Goal: Task Accomplishment & Management: Use online tool/utility

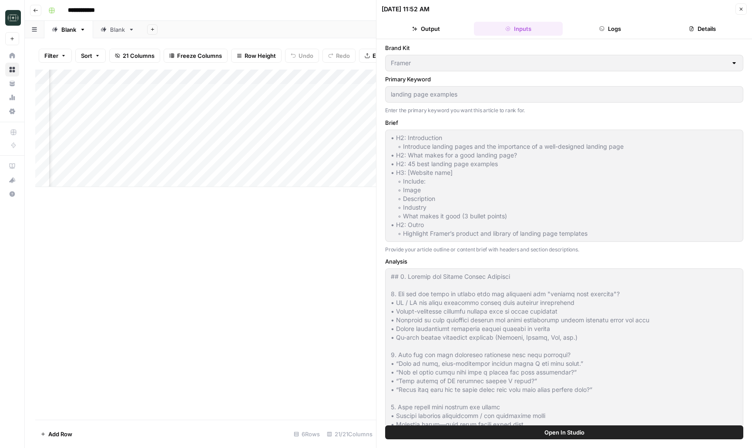
scroll to position [3324, 0]
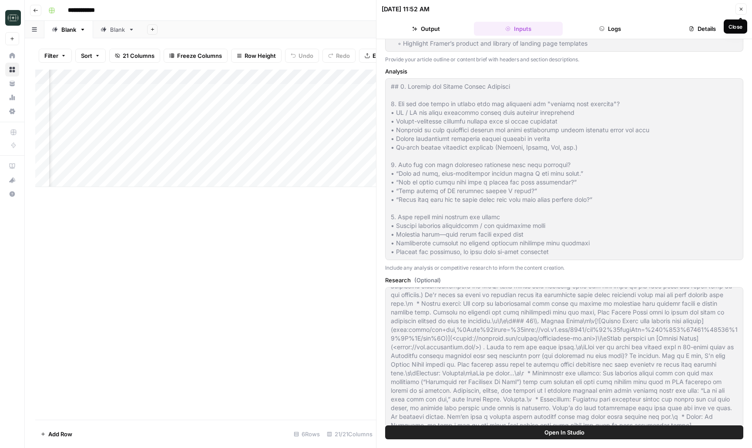
click at [736, 4] on button "Close" at bounding box center [740, 8] width 11 height 11
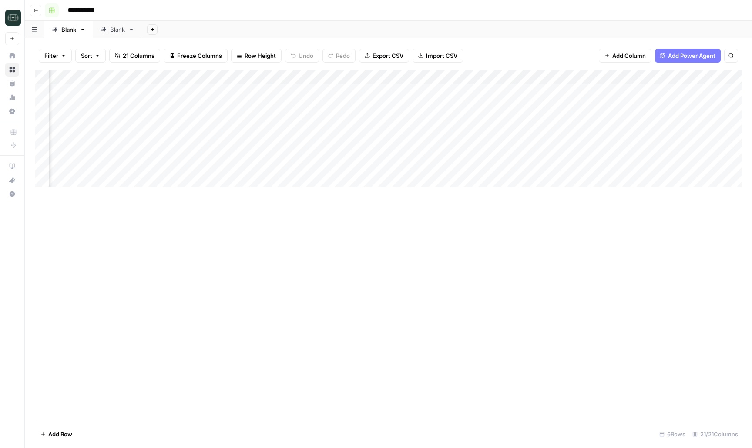
click at [29, 10] on header "**********" at bounding box center [388, 10] width 727 height 21
click at [35, 10] on icon "button" at bounding box center [35, 10] width 4 height 3
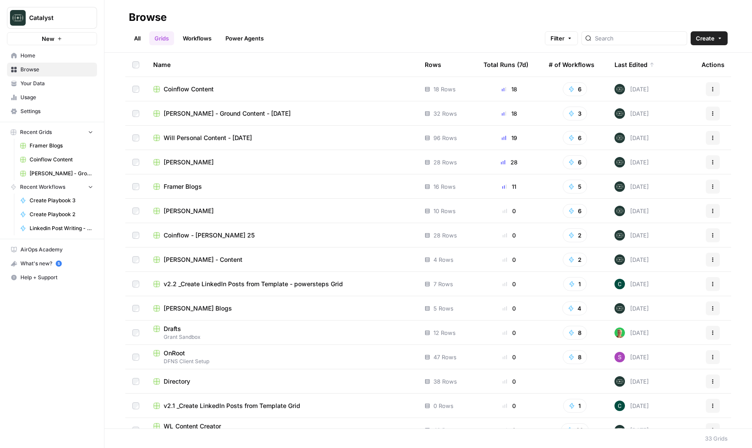
click at [197, 182] on span "Framer Blogs" at bounding box center [183, 186] width 38 height 9
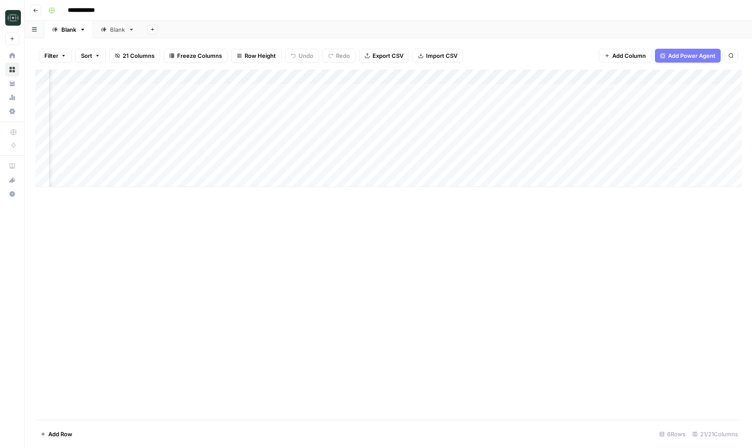
scroll to position [0, 1001]
click at [138, 161] on div "Add Column" at bounding box center [388, 128] width 706 height 117
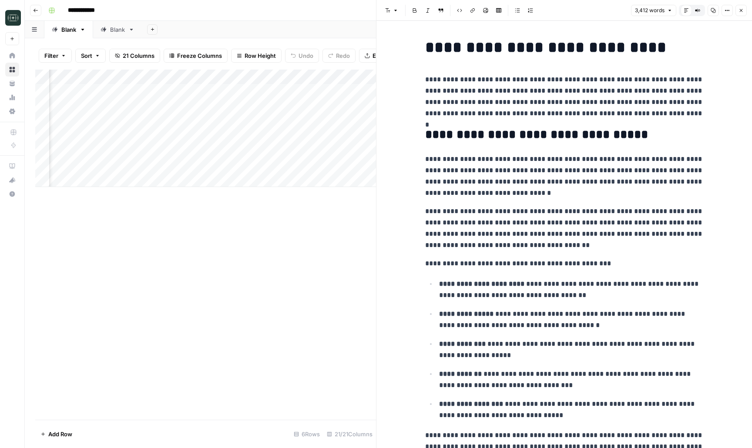
click at [741, 13] on button "Close" at bounding box center [740, 10] width 11 height 11
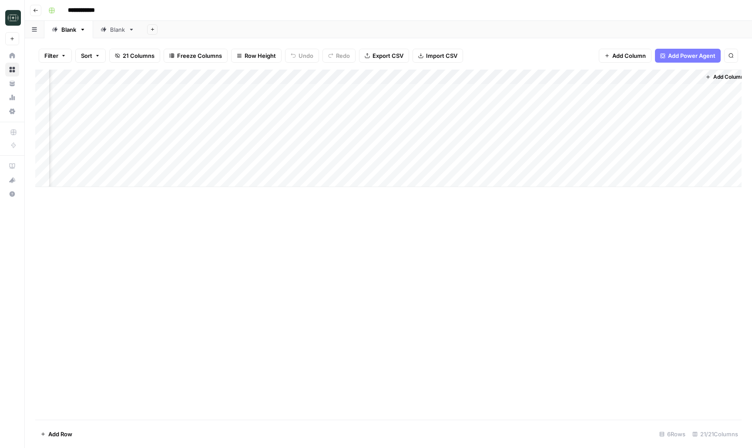
scroll to position [0, 991]
click at [31, 10] on button "Go back" at bounding box center [35, 10] width 11 height 11
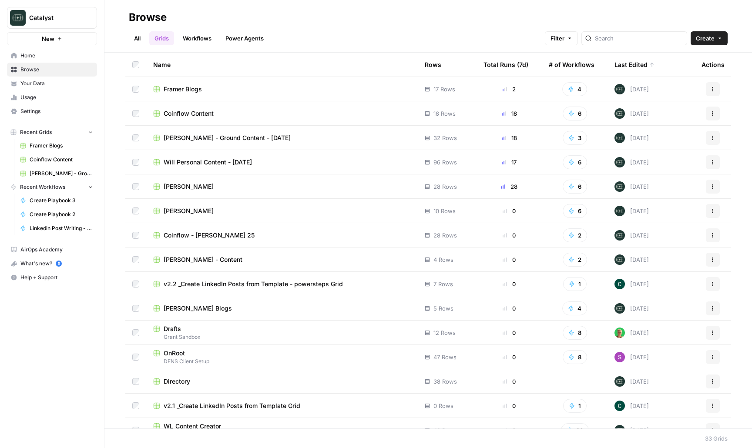
click at [187, 114] on span "Coinflow Content" at bounding box center [189, 113] width 50 height 9
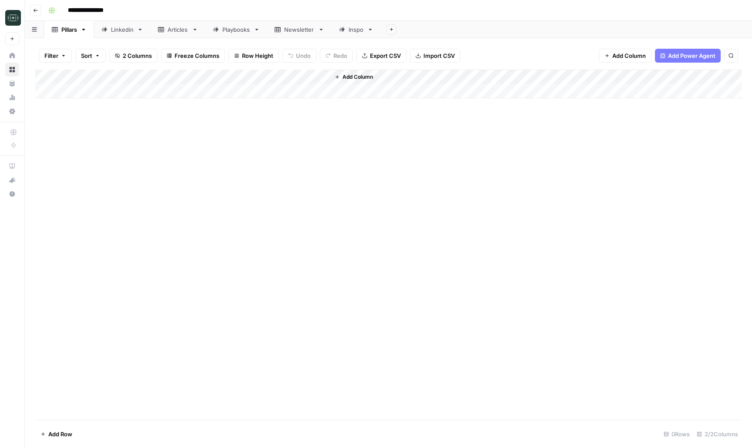
click at [175, 27] on div "Articles" at bounding box center [177, 29] width 21 height 9
click at [234, 32] on div "Playbooks" at bounding box center [236, 29] width 28 height 9
click at [470, 167] on div "Add Column" at bounding box center [388, 128] width 706 height 117
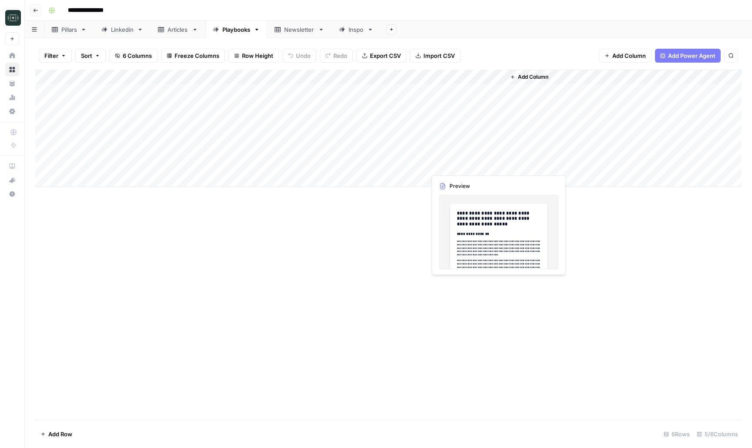
click at [470, 167] on div "Add Column" at bounding box center [388, 128] width 706 height 117
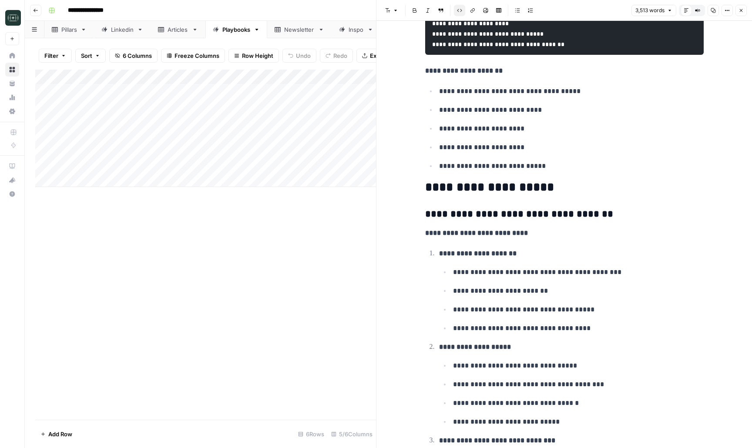
scroll to position [3942, 0]
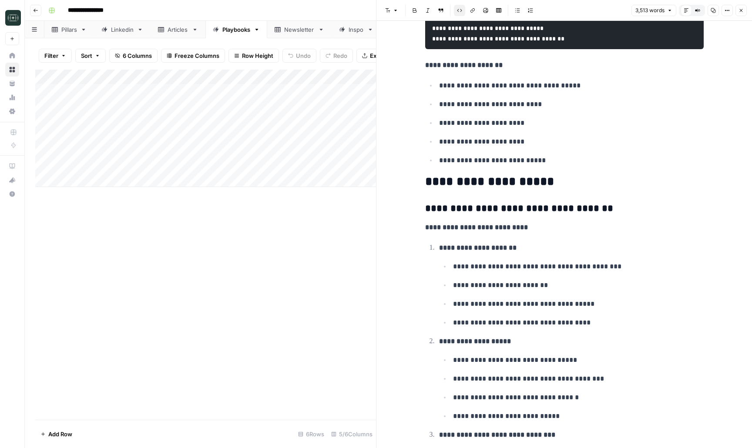
click at [674, 166] on p "**********" at bounding box center [571, 160] width 264 height 11
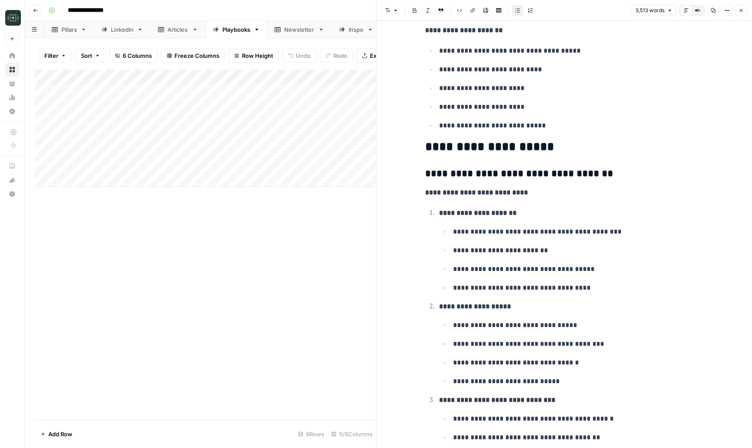
scroll to position [0, 0]
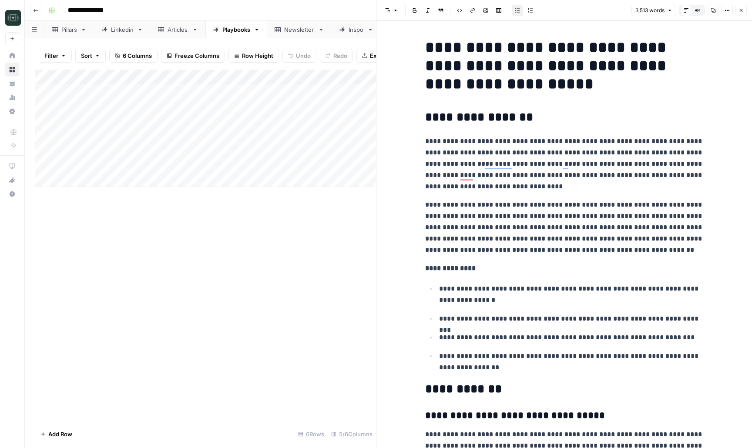
click at [740, 13] on button "Close" at bounding box center [740, 10] width 11 height 11
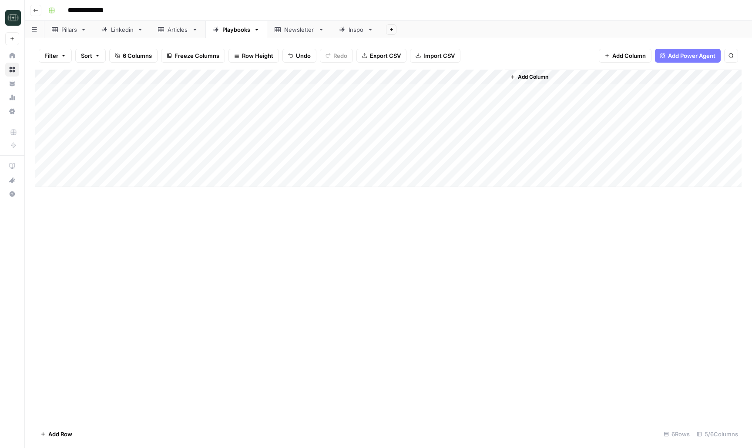
click at [117, 165] on div "Add Column" at bounding box center [388, 128] width 706 height 117
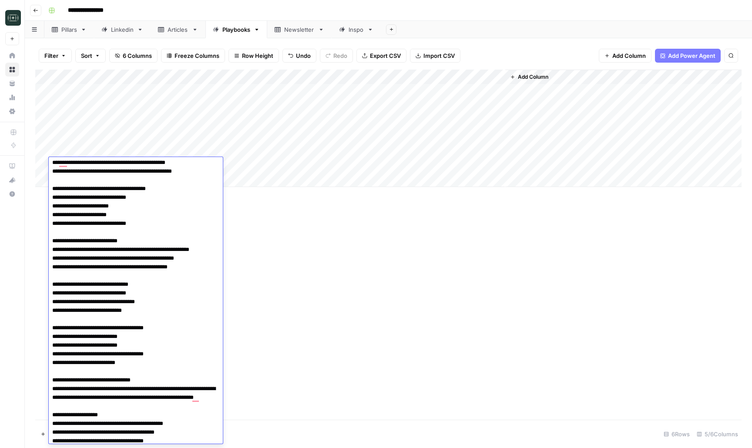
click at [380, 276] on div "Add Column" at bounding box center [388, 245] width 706 height 350
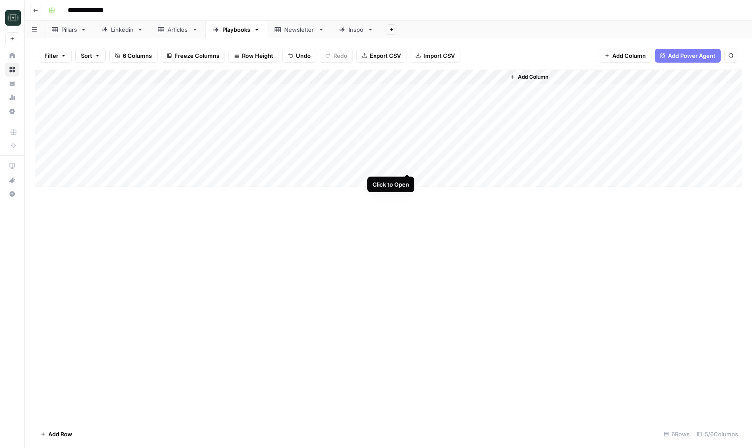
click at [408, 164] on div "Add Column" at bounding box center [388, 128] width 706 height 117
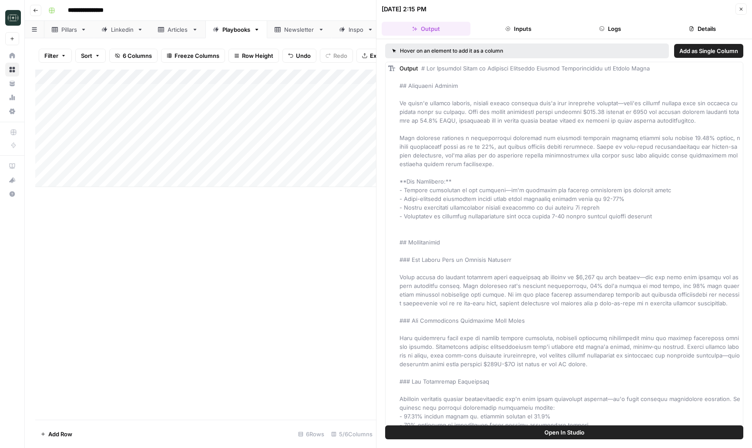
click at [616, 32] on button "Logs" at bounding box center [610, 29] width 89 height 14
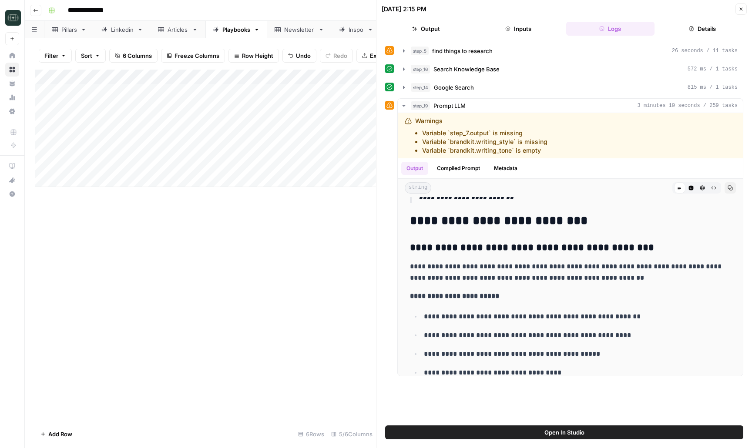
click at [742, 5] on button "Close" at bounding box center [740, 8] width 11 height 11
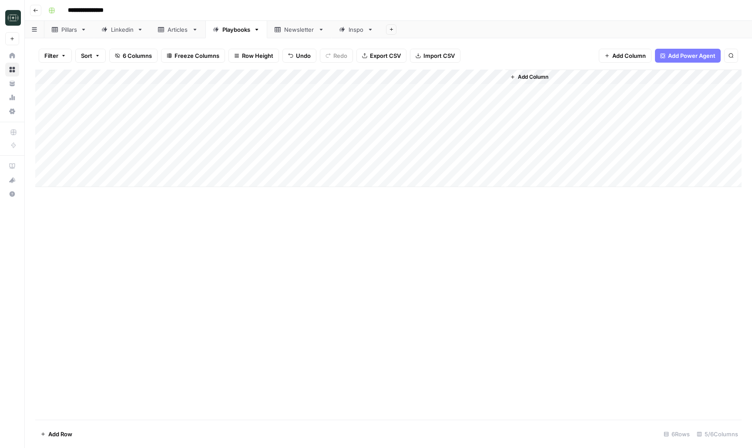
click at [410, 77] on div "Add Column" at bounding box center [388, 128] width 706 height 117
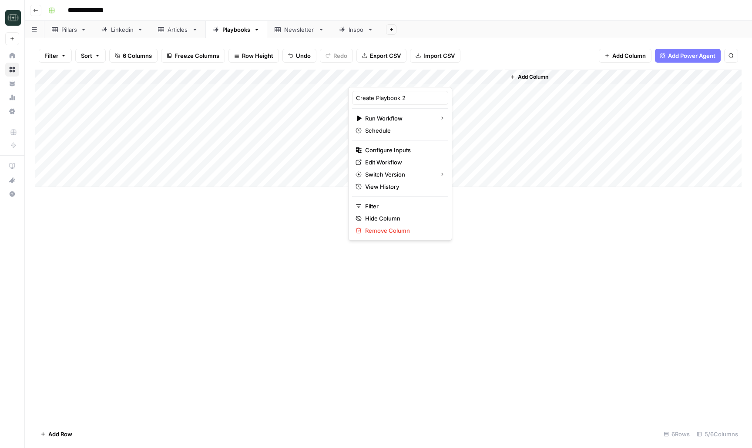
click at [535, 76] on span "Add Column" at bounding box center [533, 77] width 30 height 8
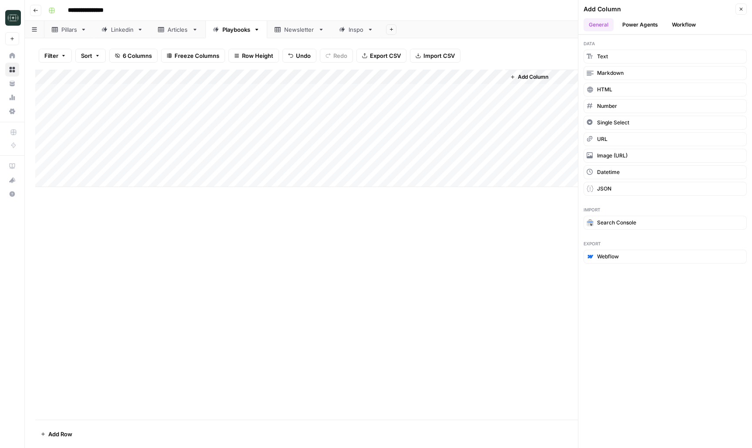
click at [688, 27] on button "Workflow" at bounding box center [683, 24] width 34 height 13
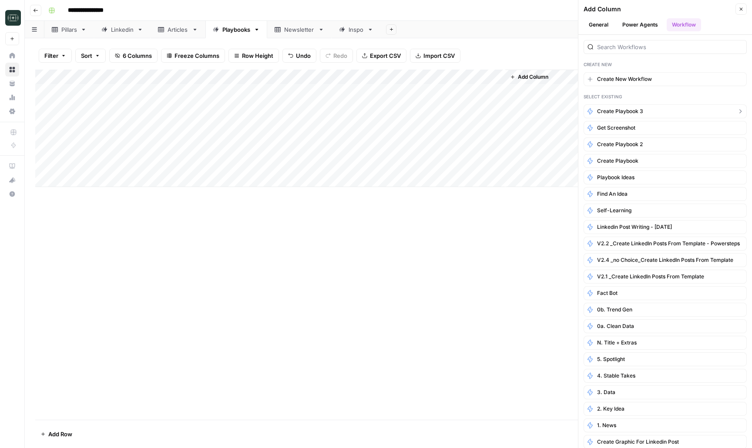
click at [641, 110] on span "Create Playbook 3" at bounding box center [620, 111] width 46 height 8
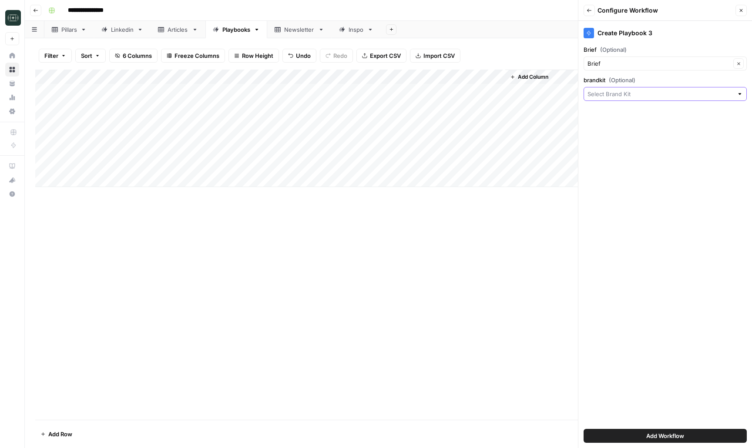
click at [621, 98] on input "brandkit (Optional)" at bounding box center [660, 94] width 146 height 9
click at [610, 176] on span "Coinflow" at bounding box center [663, 175] width 145 height 9
type input "Coinflow"
click at [610, 176] on div "Create Playbook 3 Brief (Optional) Brief Clear brandkit (Optional) Coinflow Cle…" at bounding box center [665, 234] width 174 height 427
click at [743, 9] on icon "button" at bounding box center [740, 10] width 5 height 5
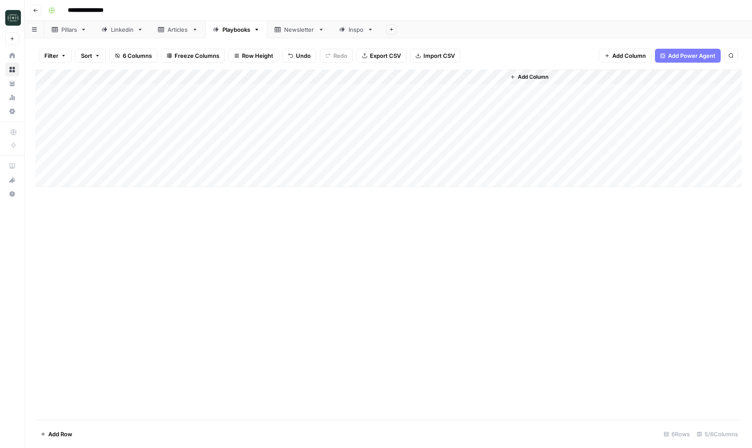
click at [544, 79] on span "Add Column" at bounding box center [533, 77] width 30 height 8
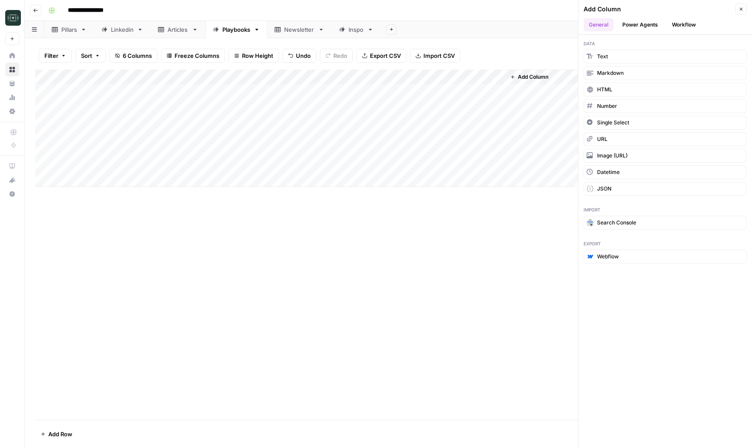
click at [678, 31] on header "Add Column Close General Power Agents Workflow" at bounding box center [665, 17] width 174 height 35
click at [679, 27] on button "Workflow" at bounding box center [683, 24] width 34 height 13
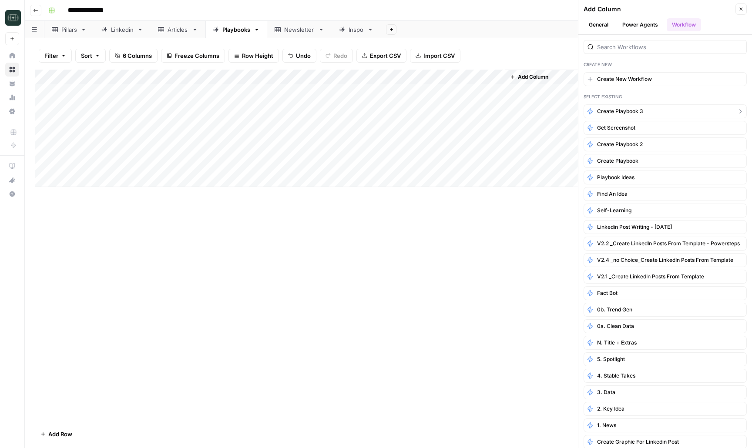
click at [614, 111] on span "Create Playbook 3" at bounding box center [620, 111] width 46 height 8
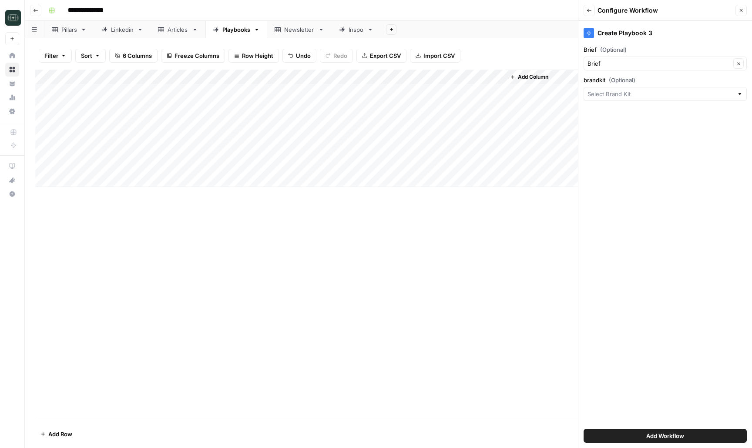
click at [609, 100] on div at bounding box center [664, 94] width 163 height 14
click at [611, 176] on span "Coinflow" at bounding box center [663, 175] width 145 height 9
type input "Coinflow"
click at [612, 434] on button "Add Workflow" at bounding box center [664, 436] width 163 height 14
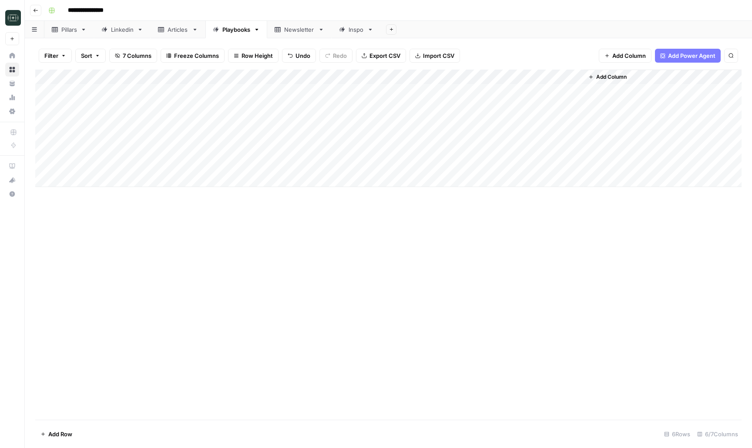
click at [547, 165] on div "Add Column" at bounding box center [388, 128] width 706 height 117
click at [635, 168] on div "Add Column" at bounding box center [388, 128] width 706 height 117
click at [566, 166] on div "Add Column" at bounding box center [388, 128] width 706 height 117
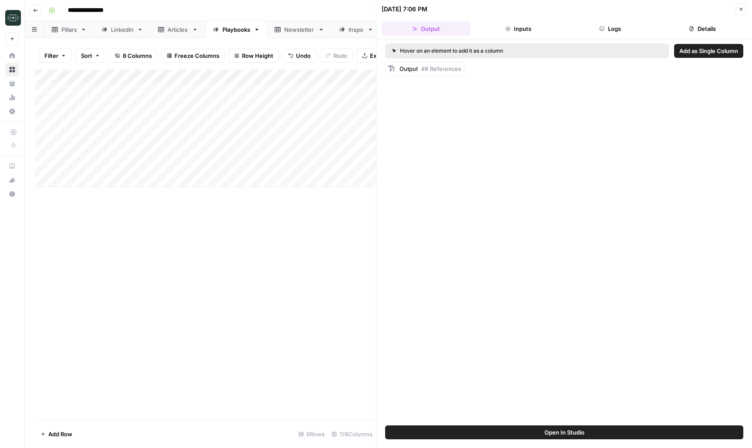
click at [568, 72] on div "Output ## References" at bounding box center [564, 69] width 358 height 14
click at [741, 5] on button "Close" at bounding box center [740, 8] width 11 height 11
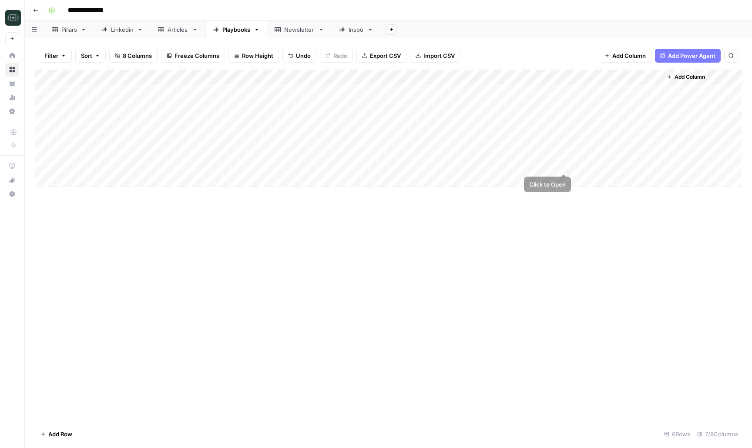
click at [565, 166] on div "Add Column" at bounding box center [388, 128] width 706 height 117
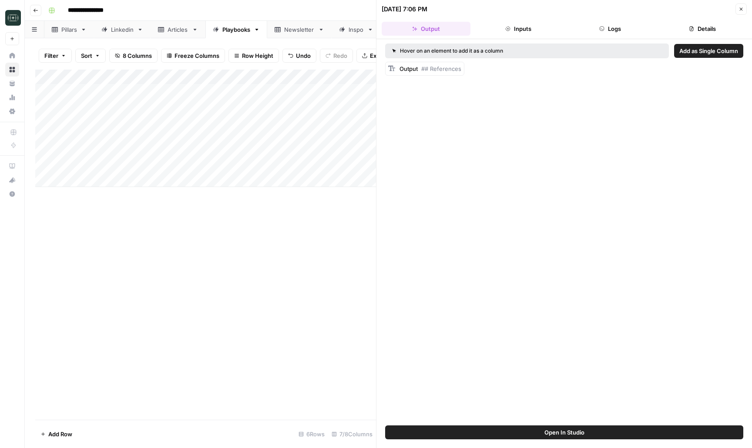
click at [600, 23] on button "Logs" at bounding box center [610, 29] width 89 height 14
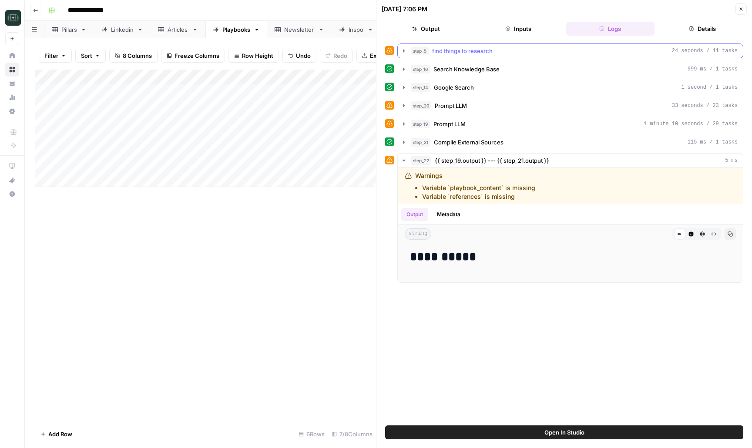
click at [491, 51] on span "find things to research" at bounding box center [462, 51] width 60 height 9
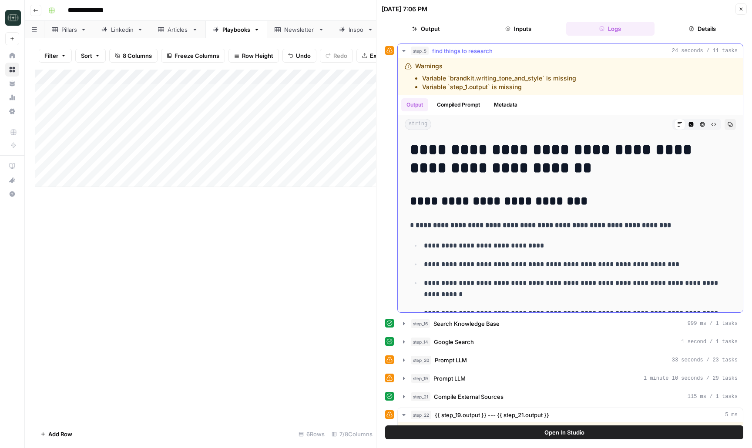
click at [491, 51] on span "find things to research" at bounding box center [462, 51] width 60 height 9
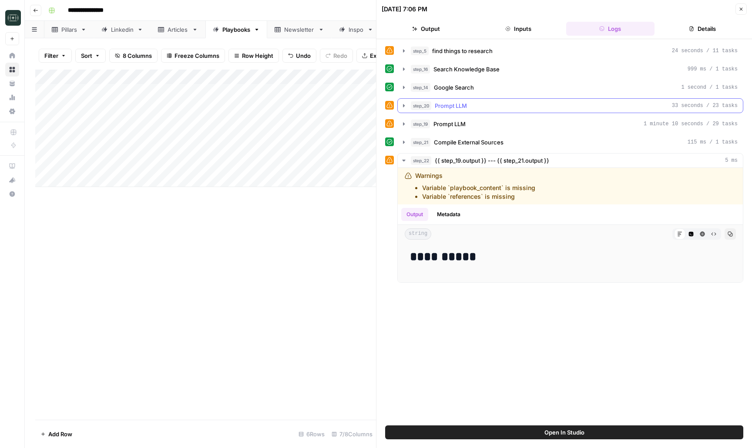
click at [479, 102] on div "step_20 Prompt LLM 33 seconds / 23 tasks" at bounding box center [574, 105] width 327 height 9
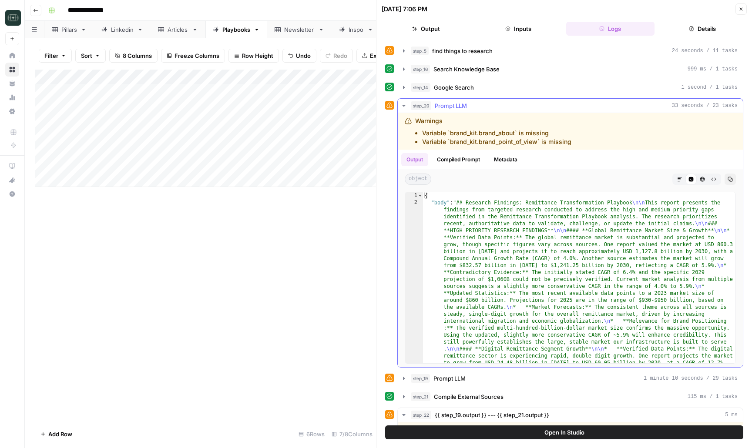
click at [479, 102] on div "step_20 Prompt LLM 33 seconds / 23 tasks" at bounding box center [574, 105] width 327 height 9
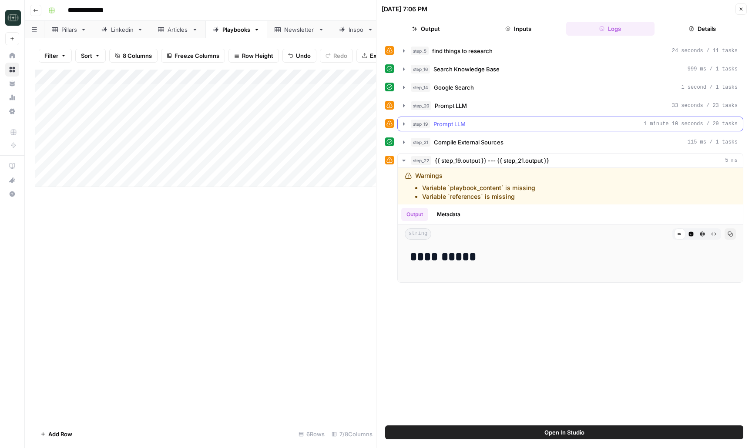
click at [464, 124] on span "Prompt LLM" at bounding box center [449, 124] width 32 height 9
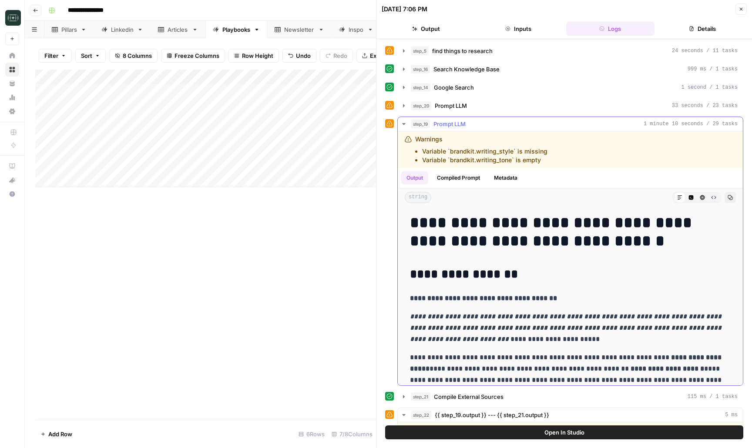
click at [464, 124] on span "Prompt LLM" at bounding box center [449, 124] width 32 height 9
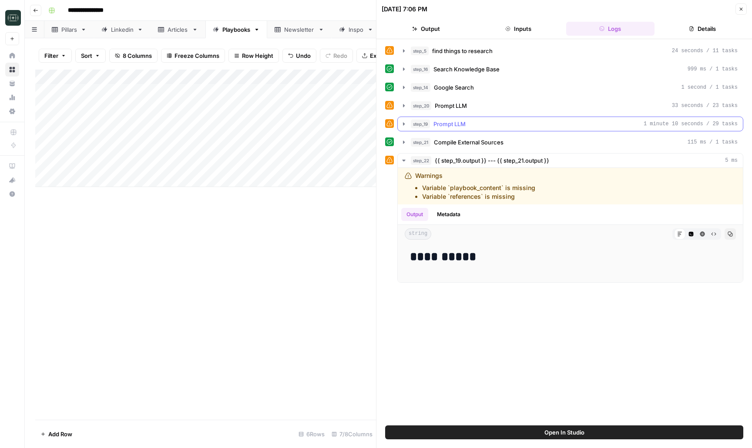
click at [464, 124] on span "Prompt LLM" at bounding box center [449, 124] width 32 height 9
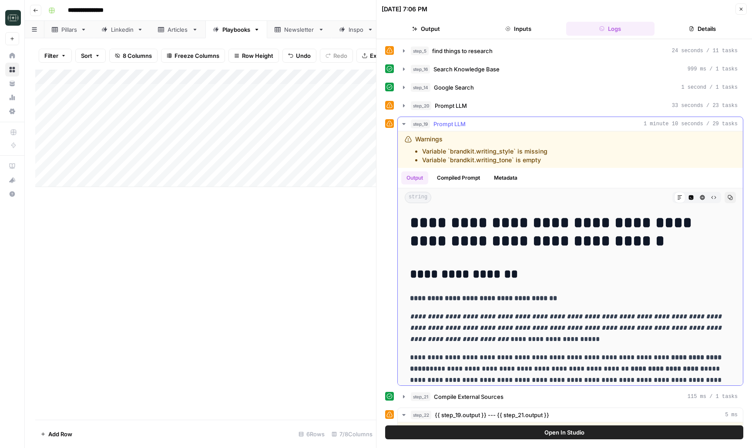
click at [464, 124] on span "Prompt LLM" at bounding box center [449, 124] width 32 height 9
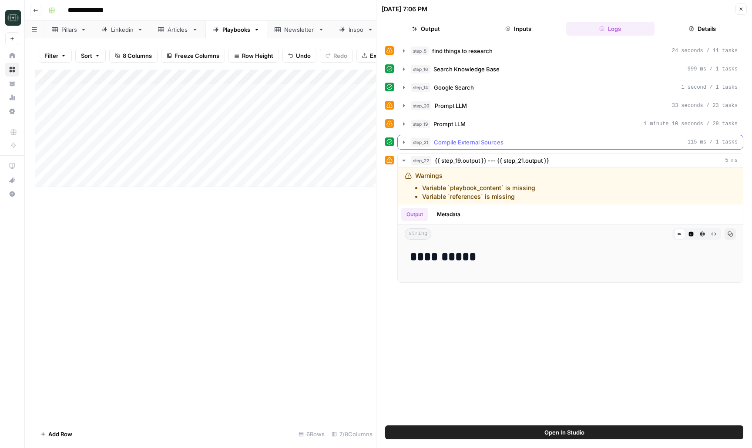
click at [460, 148] on button "step_21 Compile External Sources 115 ms / 1 tasks" at bounding box center [570, 142] width 345 height 14
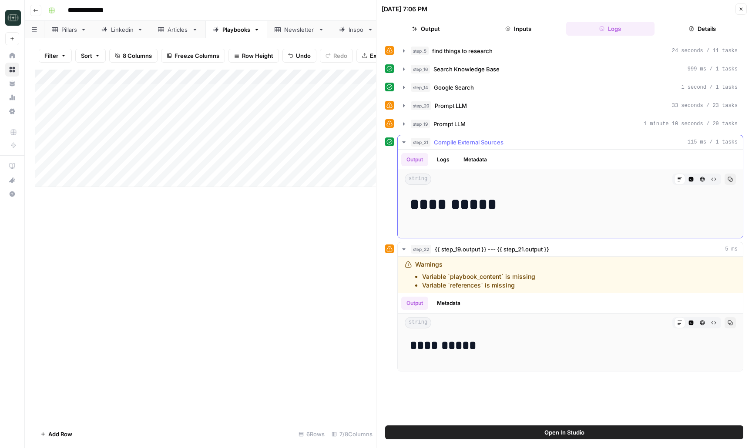
click at [460, 148] on button "step_21 Compile External Sources 115 ms / 1 tasks" at bounding box center [570, 142] width 345 height 14
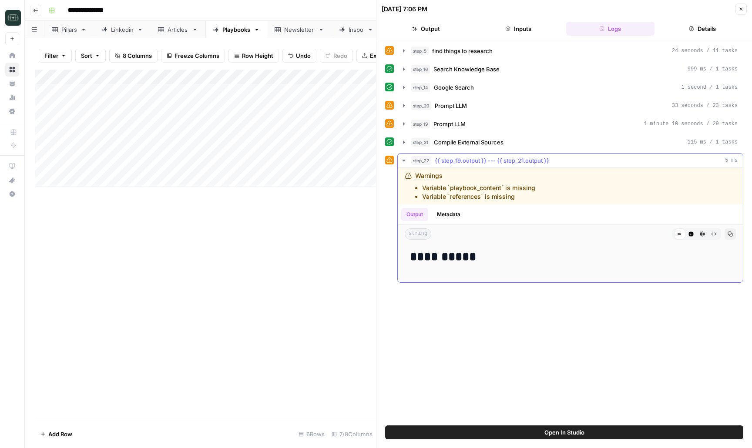
click at [457, 166] on button "step_22 {{ step_19.output }} --- {{ step_21.output }} 5 ms" at bounding box center [570, 161] width 345 height 14
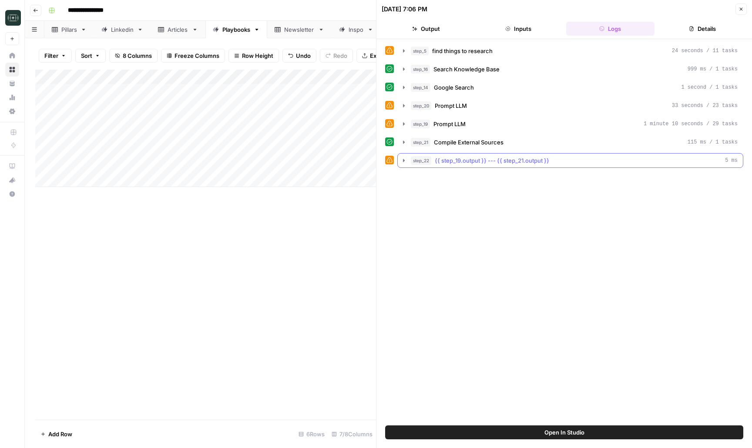
click at [459, 164] on span "{{ step_19.output }} --- {{ step_21.output }}" at bounding box center [492, 160] width 114 height 9
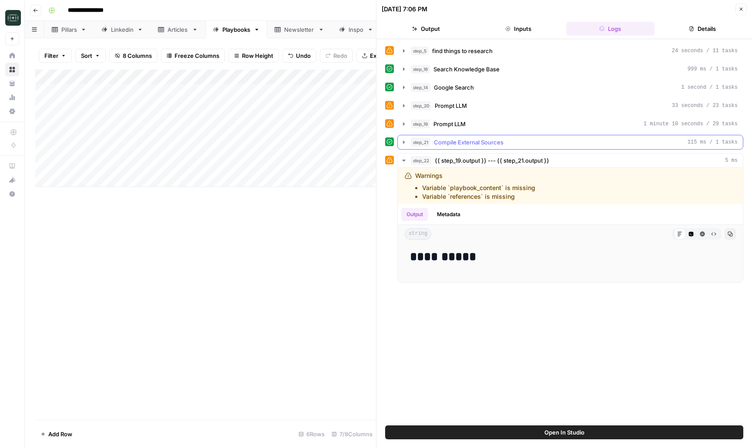
click at [476, 144] on span "Compile External Sources" at bounding box center [469, 142] width 70 height 9
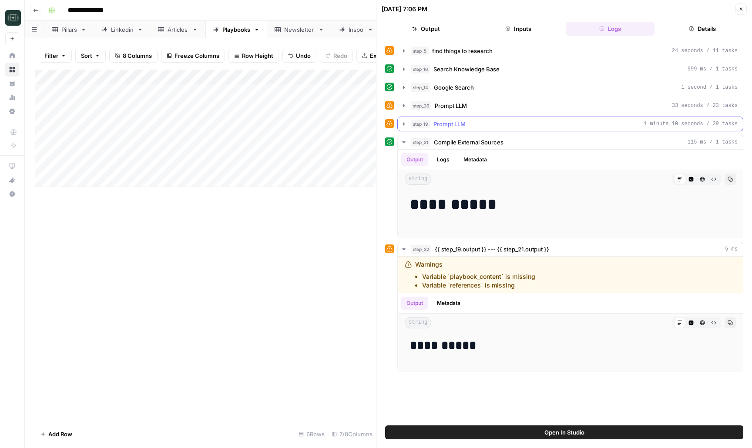
click at [477, 117] on button "step_19 Prompt LLM 1 minute 10 seconds / 29 tasks" at bounding box center [570, 124] width 345 height 14
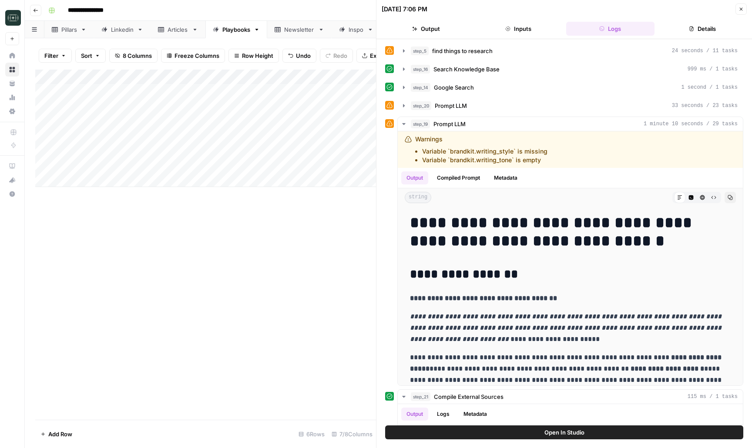
click at [736, 7] on button "Close" at bounding box center [740, 8] width 11 height 11
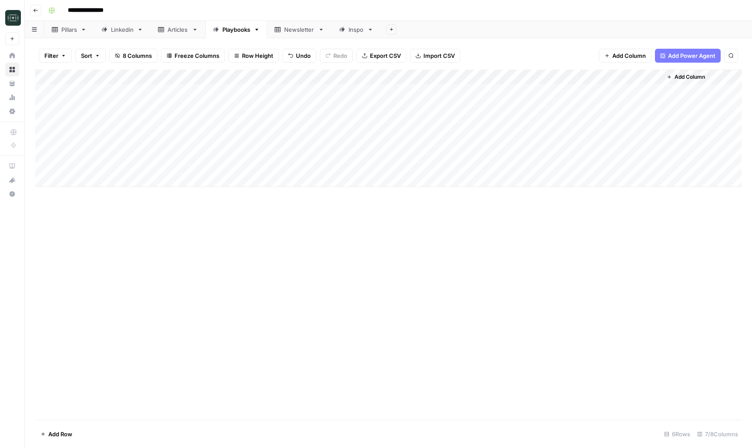
click at [567, 77] on div "Add Column" at bounding box center [388, 128] width 706 height 117
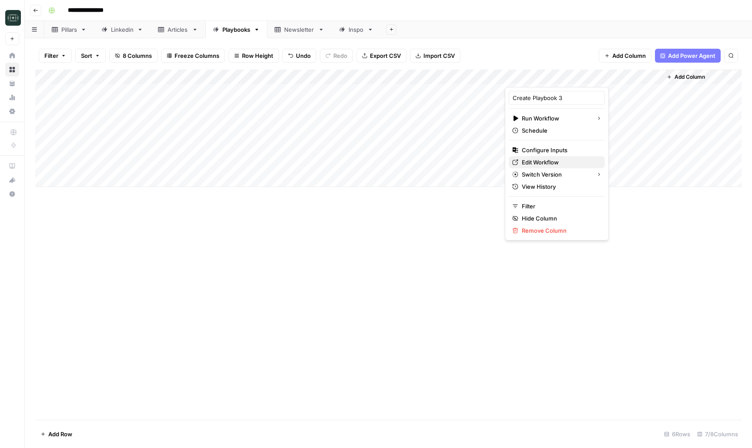
click at [542, 161] on span "Edit Workflow" at bounding box center [560, 162] width 76 height 9
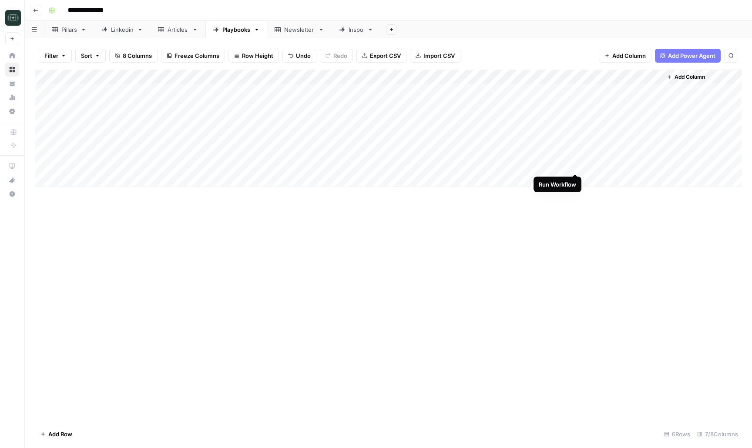
click at [575, 167] on div "Add Column" at bounding box center [388, 128] width 706 height 117
click at [529, 77] on div "Add Column" at bounding box center [388, 128] width 706 height 117
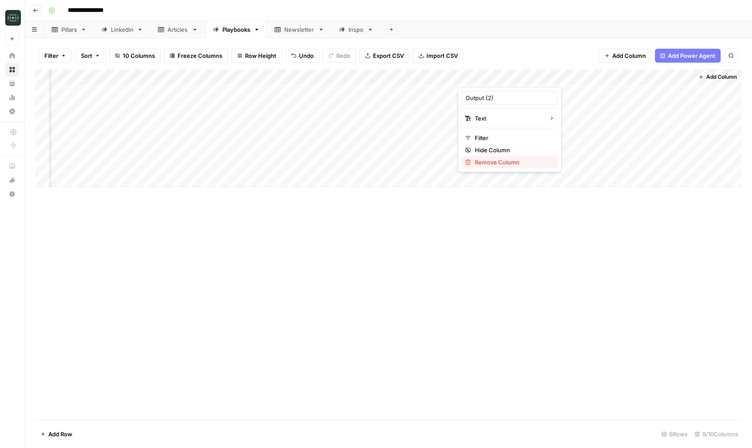
click at [485, 164] on span "Remove Column" at bounding box center [513, 162] width 76 height 9
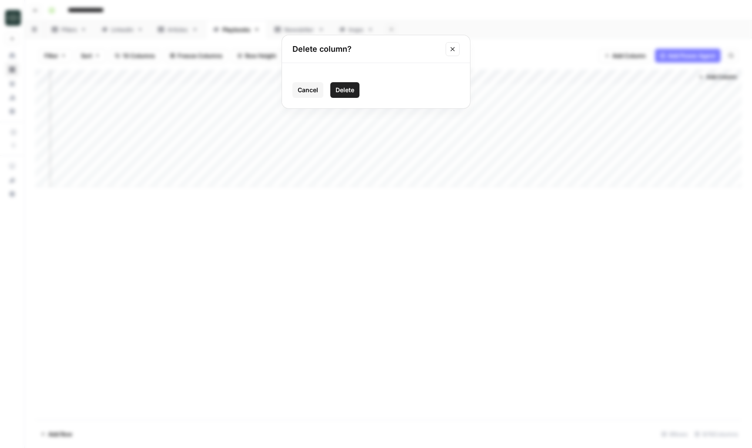
click at [341, 88] on span "Delete" at bounding box center [344, 90] width 19 height 9
click at [681, 165] on div "Add Column" at bounding box center [388, 128] width 706 height 117
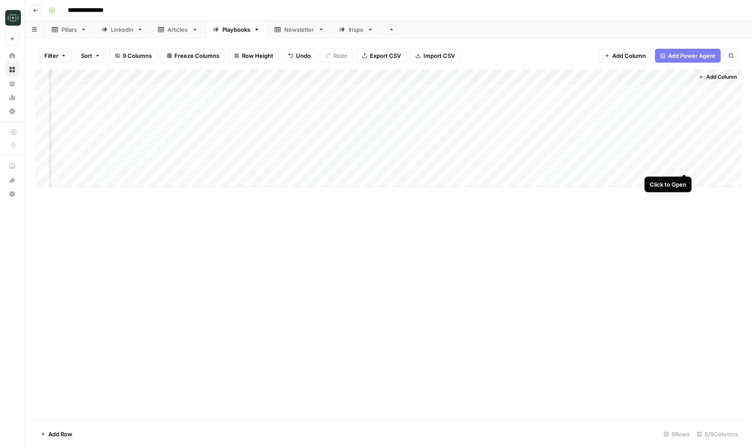
scroll to position [0, 40]
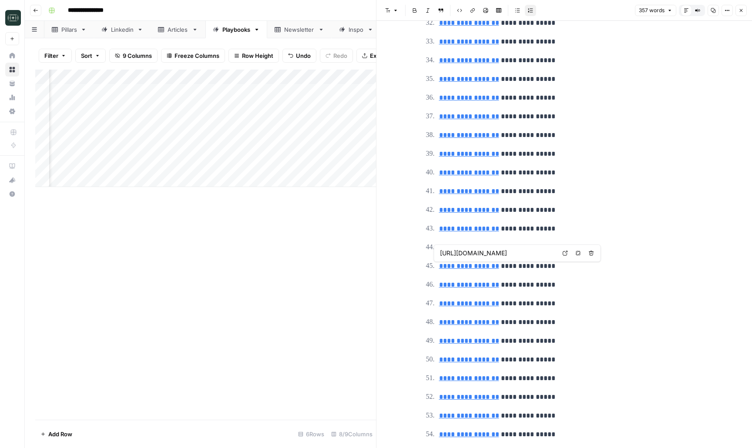
type input "https://vertexaisearch.cloud.google.com/grounding-api-redirect/AUZIYQHdvG5UXqSh…"
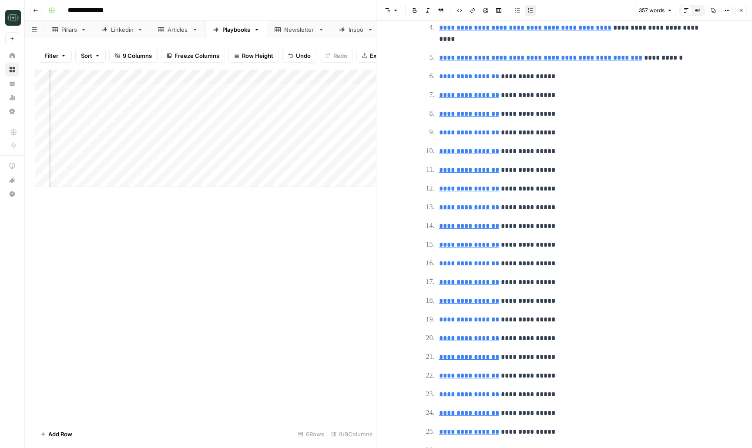
scroll to position [0, 0]
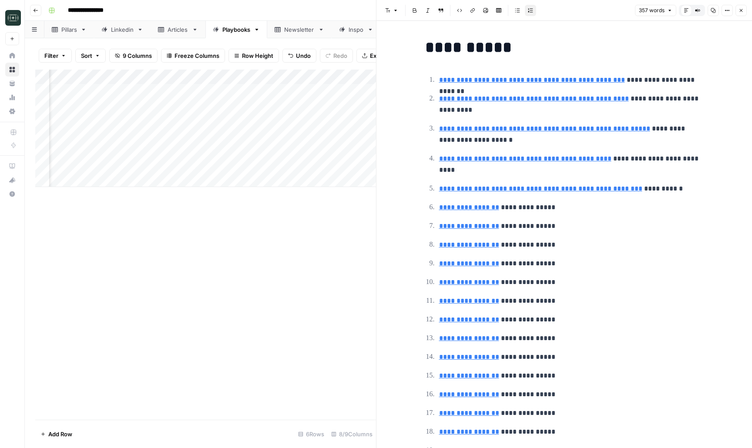
type input "https://www.cognitivemarketresearch.com/remittance-market-report"
click at [744, 2] on header "Font style Bold Italic Block quote Code block Link Image Insert Table Bulleted …" at bounding box center [563, 10] width 375 height 21
click at [742, 7] on button "Close" at bounding box center [740, 10] width 11 height 11
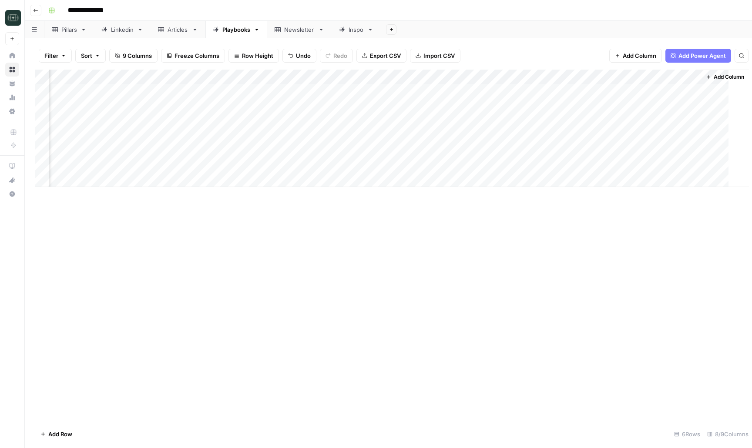
scroll to position [0, 37]
click at [619, 165] on div "Add Column" at bounding box center [388, 128] width 706 height 117
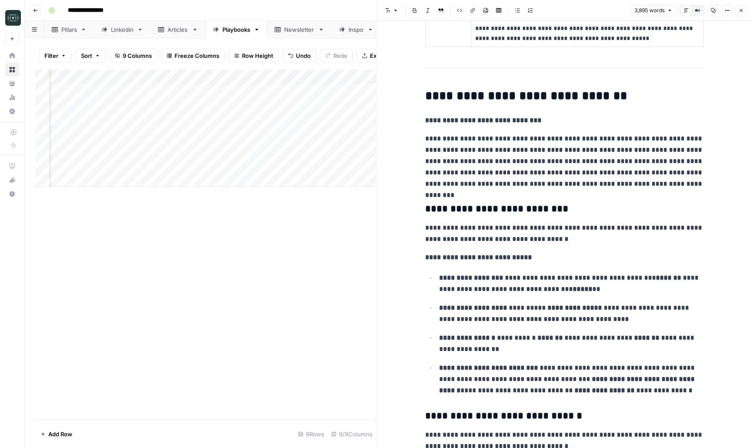
scroll to position [5211, 0]
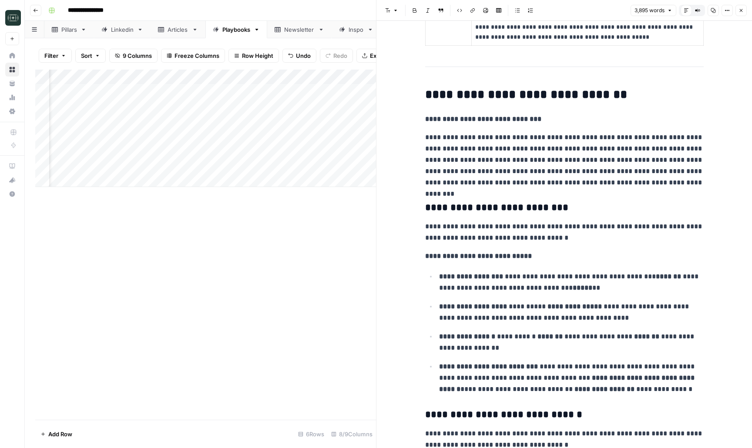
click at [638, 286] on p "**********" at bounding box center [571, 282] width 264 height 23
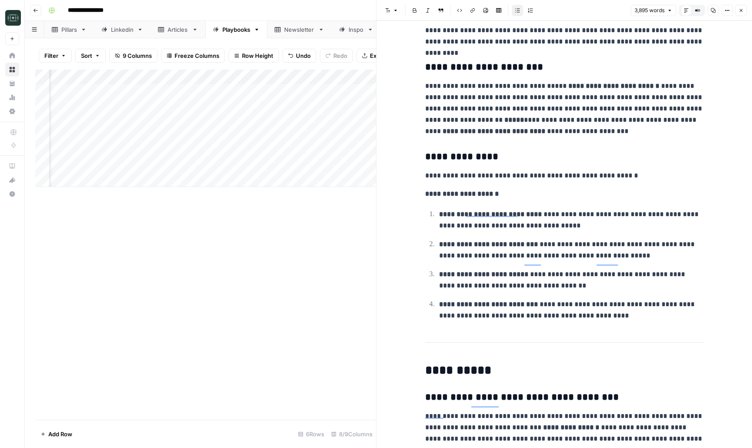
scroll to position [6878, 0]
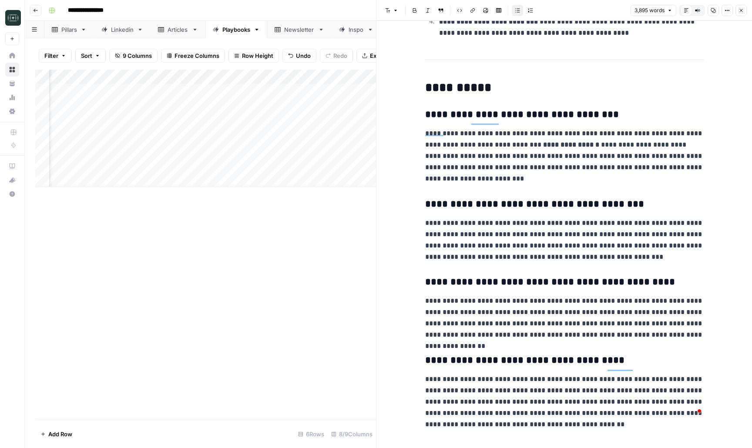
click at [740, 10] on icon "button" at bounding box center [741, 10] width 3 height 3
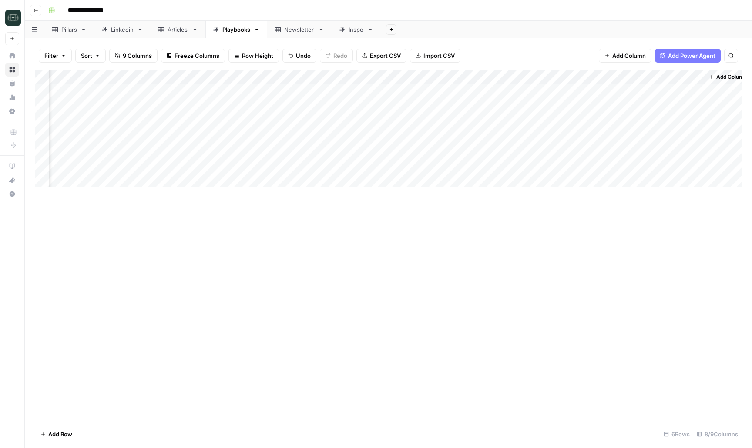
click at [372, 78] on div "Add Column" at bounding box center [388, 128] width 706 height 117
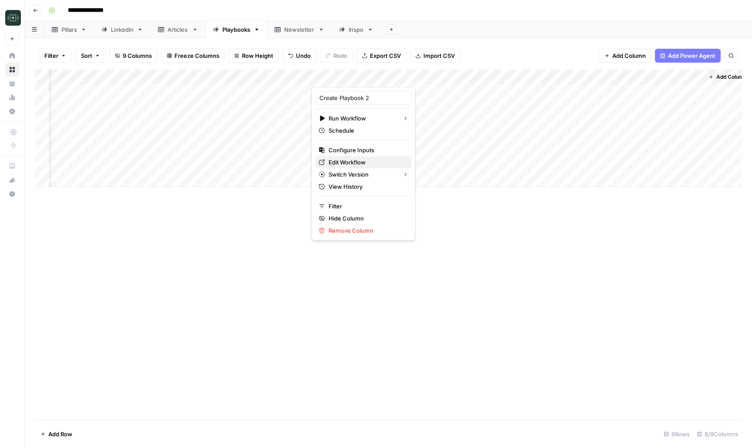
click at [359, 167] on link "Edit Workflow" at bounding box center [363, 162] width 96 height 12
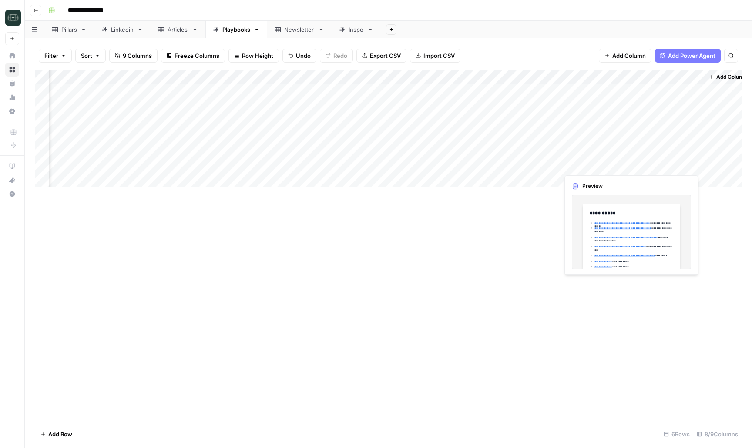
click at [609, 166] on div "Add Column" at bounding box center [388, 128] width 706 height 117
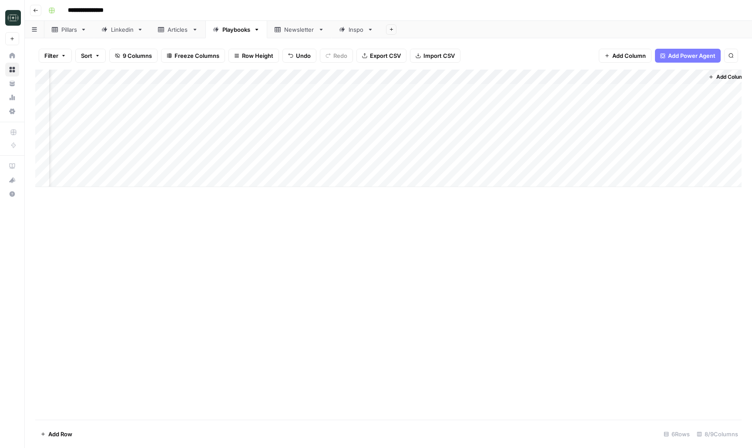
click at [617, 163] on div "Add Column" at bounding box center [388, 128] width 706 height 117
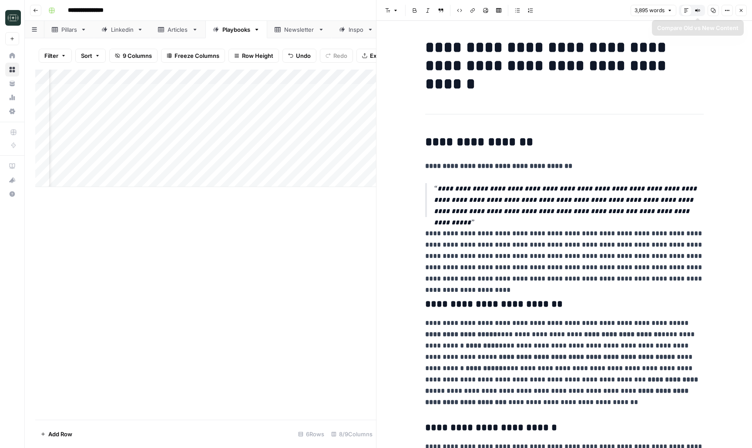
click at [709, 10] on button "Copy" at bounding box center [712, 10] width 11 height 11
click at [110, 179] on div "Add Column" at bounding box center [205, 128] width 341 height 117
type textarea "**********"
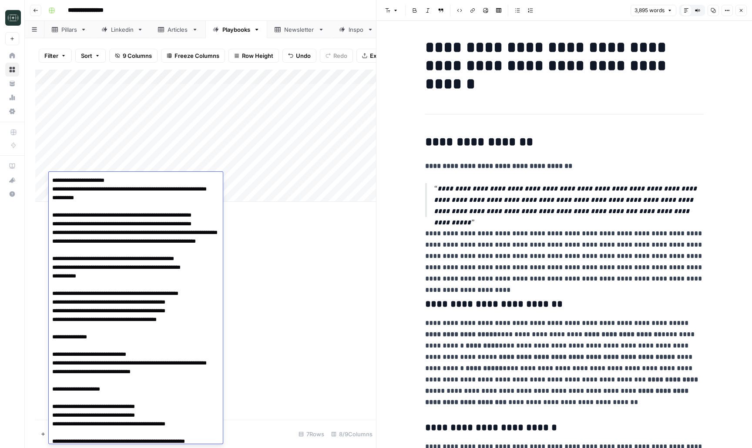
scroll to position [1349, 0]
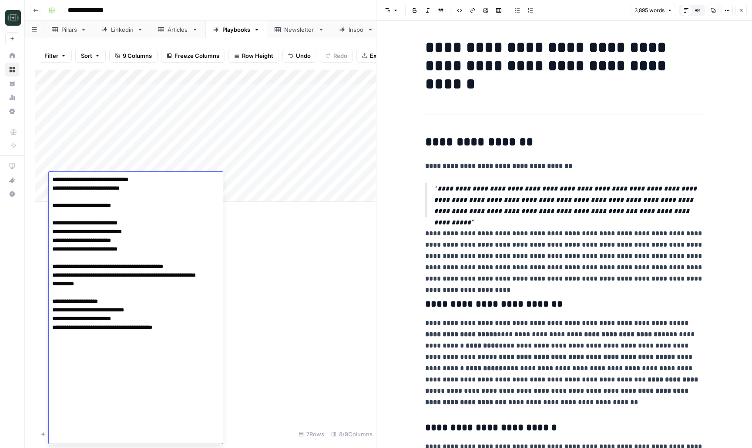
click at [339, 308] on div "Add Column" at bounding box center [205, 245] width 341 height 350
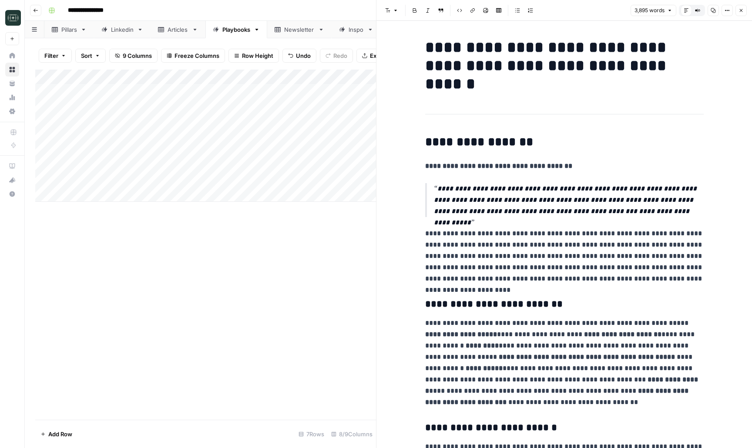
click at [741, 11] on icon "button" at bounding box center [740, 10] width 5 height 5
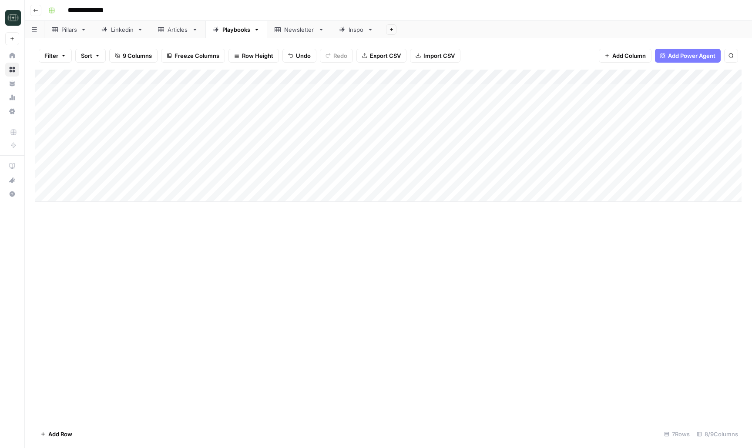
click at [398, 178] on div "Add Column" at bounding box center [388, 136] width 706 height 132
click at [538, 179] on div "Add Column" at bounding box center [388, 136] width 706 height 132
click at [653, 181] on div "Add Column" at bounding box center [388, 136] width 706 height 132
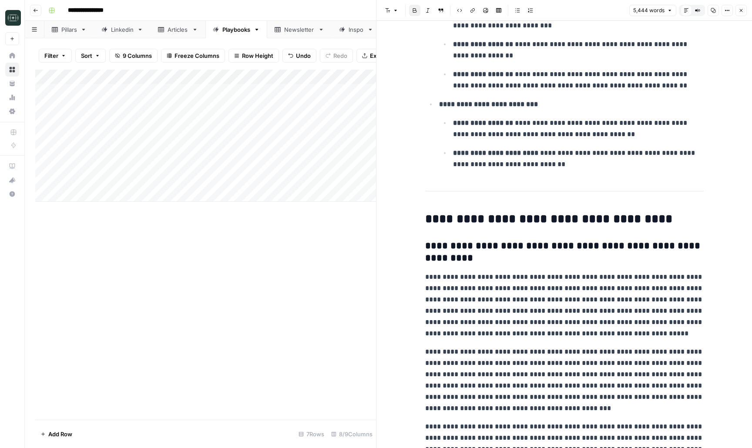
scroll to position [8395, 0]
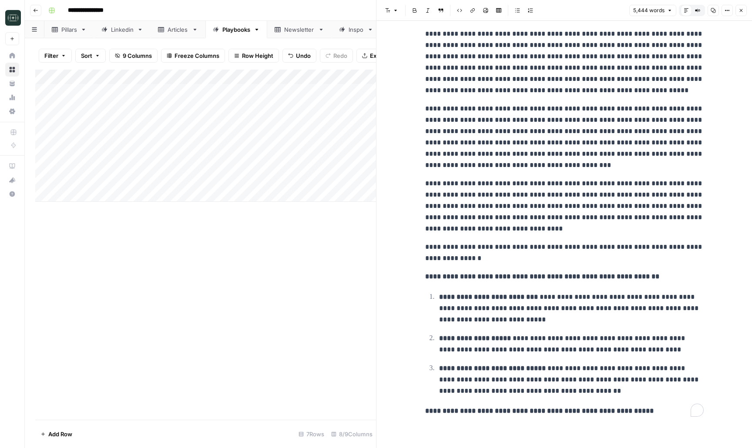
click at [556, 228] on p "**********" at bounding box center [564, 206] width 278 height 57
copy div "**********"
click at [548, 225] on p "**********" at bounding box center [564, 206] width 278 height 57
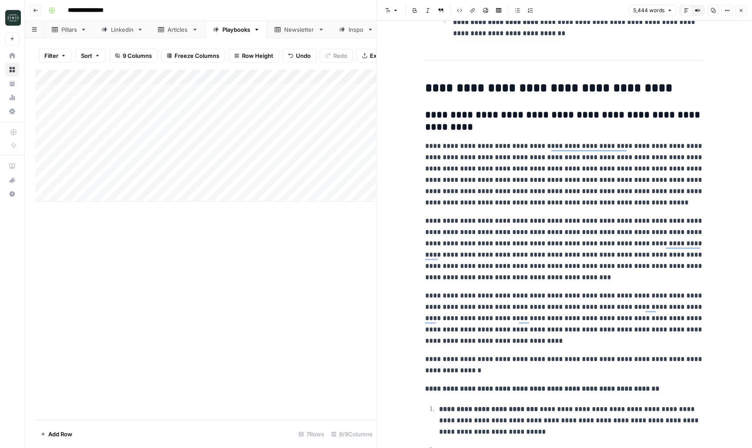
scroll to position [8263, 0]
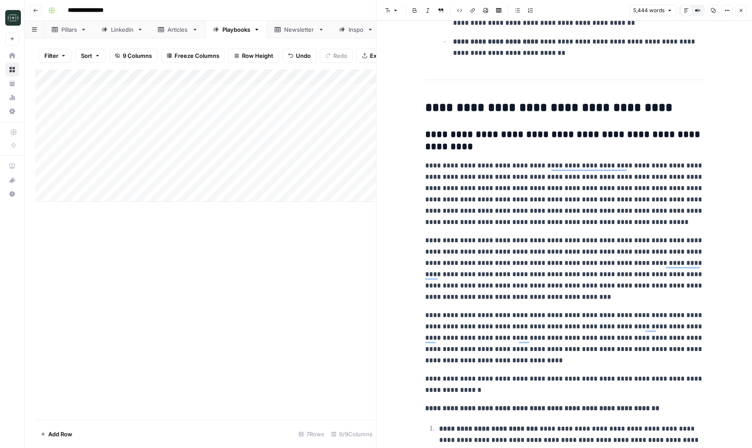
click at [716, 13] on button "Copy" at bounding box center [712, 10] width 11 height 11
click at [743, 6] on button "Close" at bounding box center [740, 10] width 11 height 11
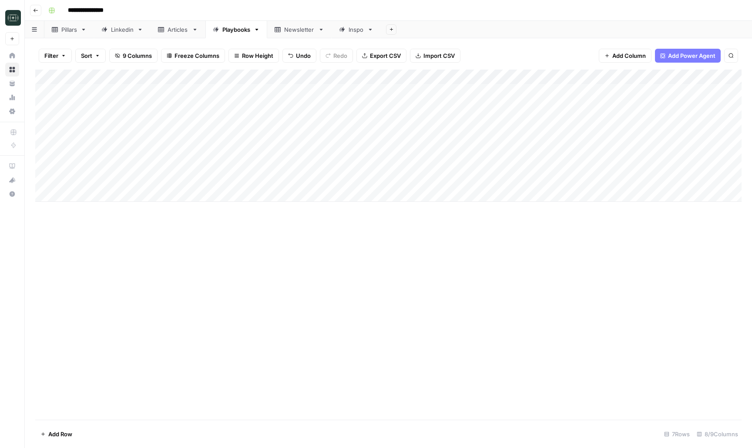
click at [566, 77] on div "Add Column" at bounding box center [388, 136] width 706 height 132
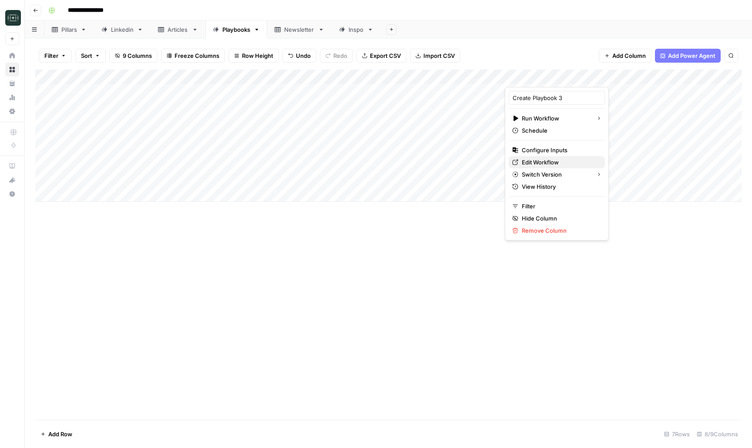
click at [539, 165] on span "Edit Workflow" at bounding box center [560, 162] width 76 height 9
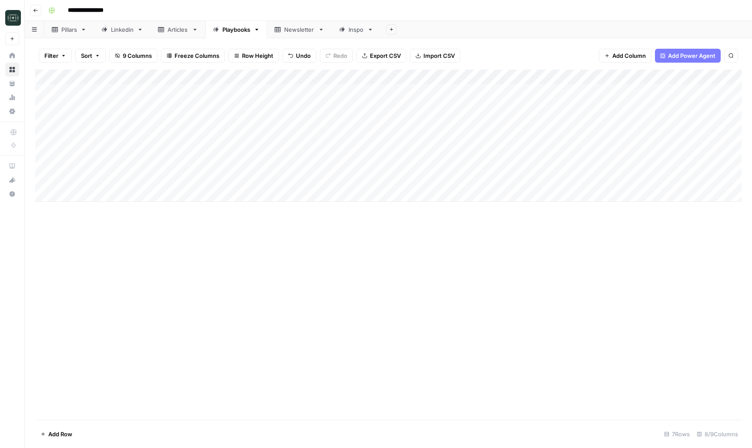
click at [575, 181] on div "Add Column" at bounding box center [388, 136] width 706 height 132
click at [499, 179] on div "Add Column" at bounding box center [388, 136] width 706 height 132
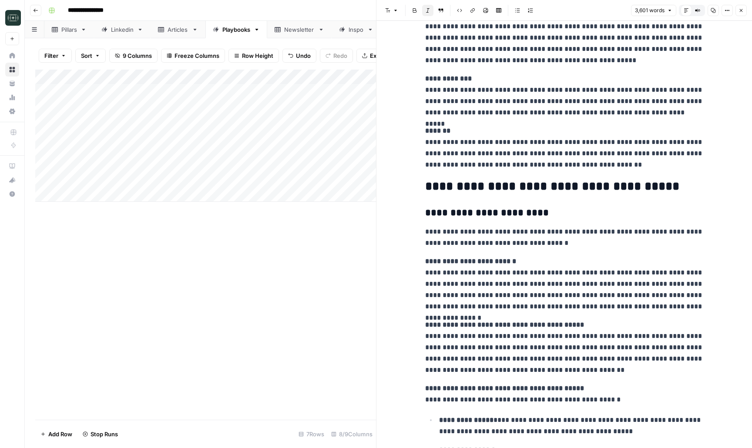
scroll to position [1225, 0]
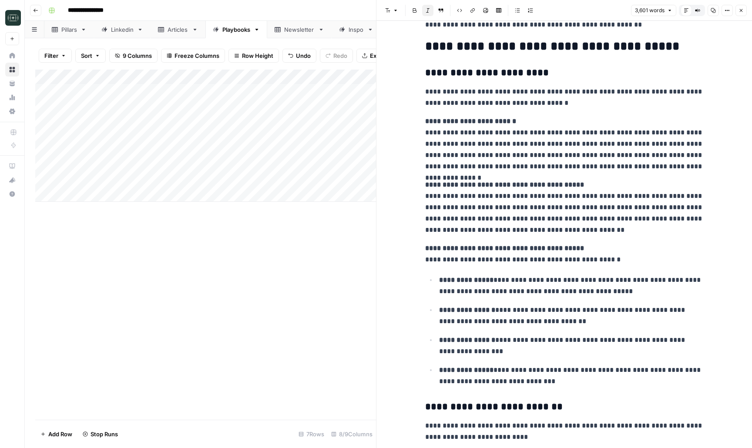
click at [746, 12] on button "Close" at bounding box center [740, 10] width 11 height 11
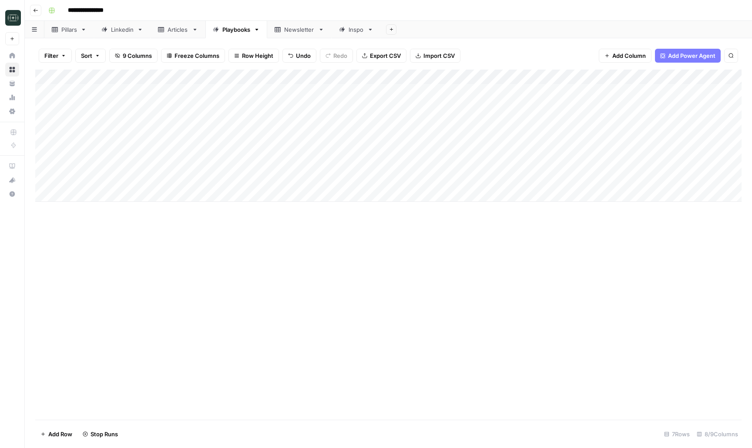
click at [689, 165] on div "Add Column" at bounding box center [388, 136] width 706 height 132
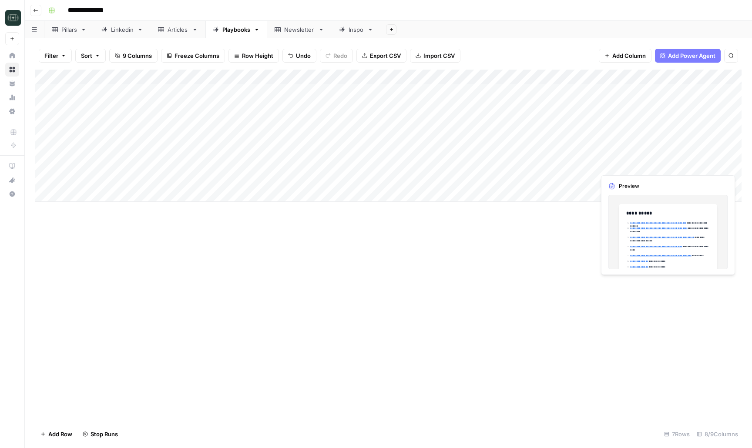
click at [689, 165] on div "Add Column" at bounding box center [388, 136] width 706 height 132
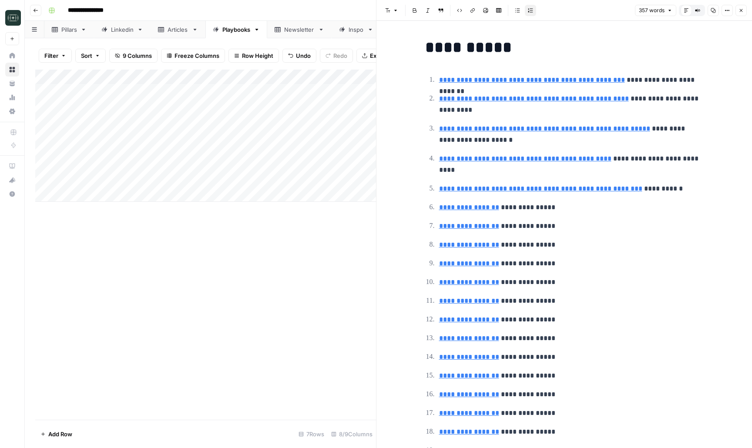
click at [740, 12] on icon "button" at bounding box center [740, 10] width 5 height 5
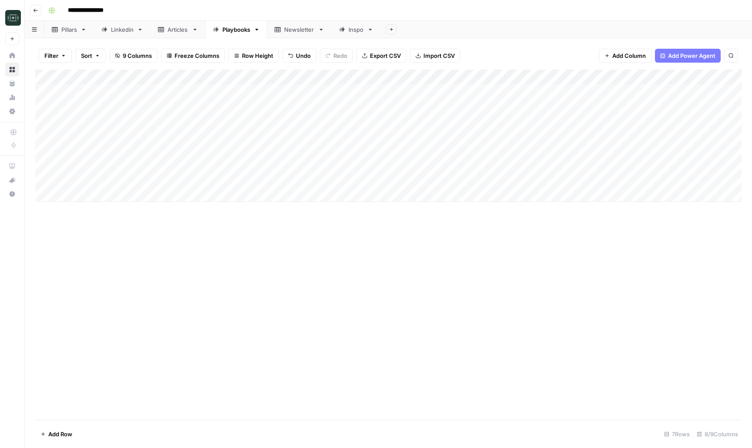
click at [651, 178] on div "Add Column" at bounding box center [388, 136] width 706 height 132
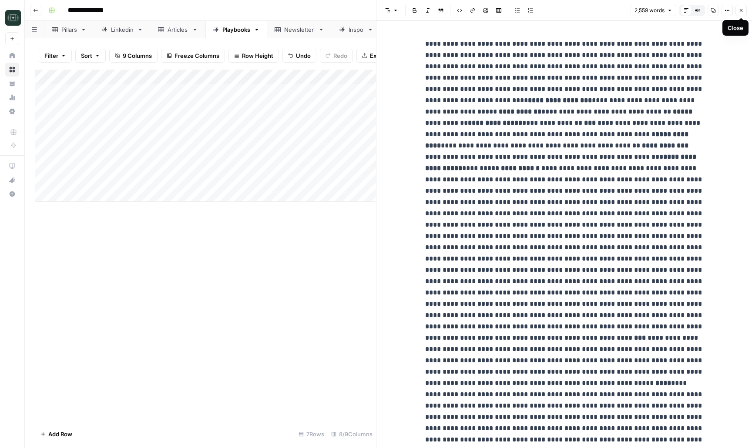
click at [740, 10] on icon "button" at bounding box center [740, 10] width 5 height 5
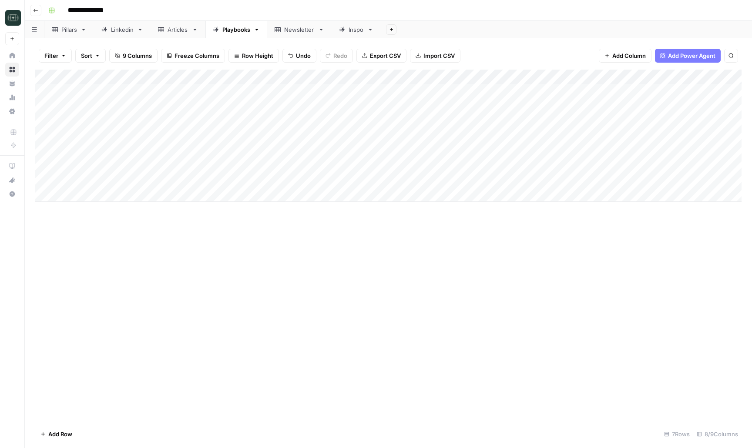
click at [654, 78] on div "Add Column" at bounding box center [388, 136] width 706 height 132
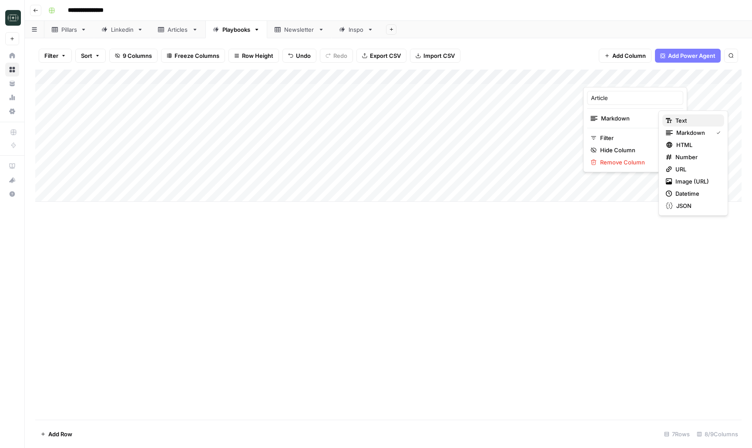
click at [673, 118] on div "Text" at bounding box center [693, 120] width 55 height 9
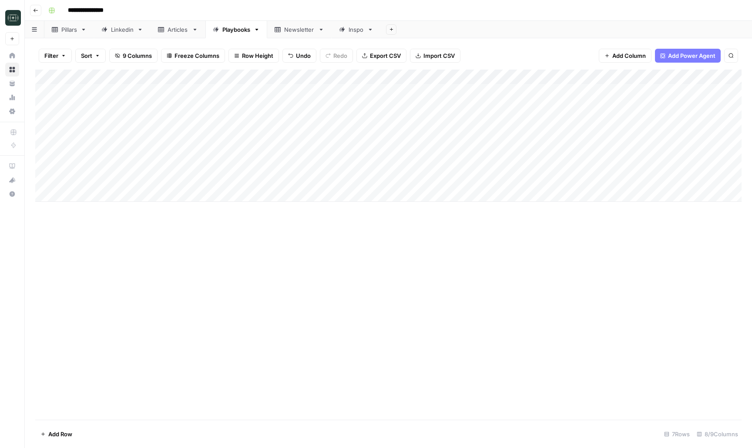
click at [655, 77] on div "Add Column" at bounding box center [388, 136] width 706 height 132
click at [683, 135] on span "Markdown" at bounding box center [696, 132] width 41 height 9
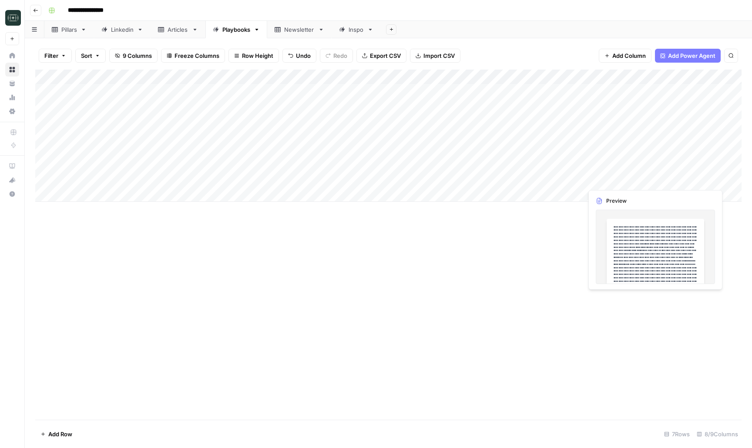
click at [626, 181] on div "Add Column" at bounding box center [388, 136] width 706 height 132
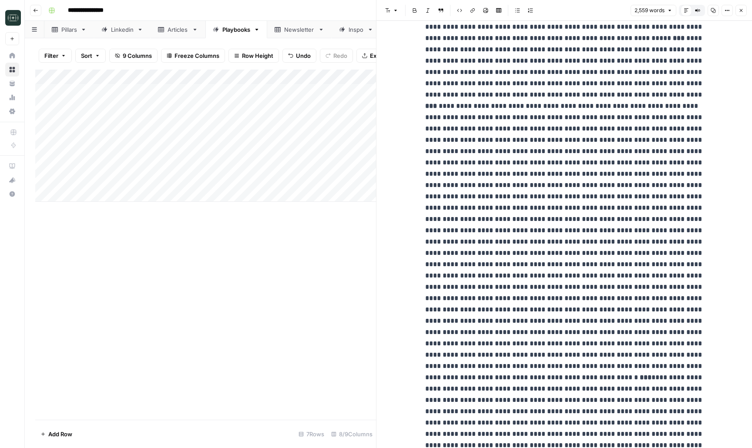
scroll to position [1961, 0]
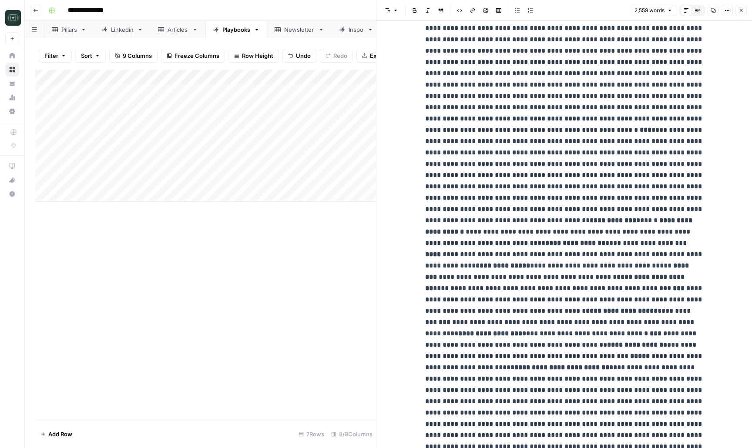
click at [741, 15] on button "Close" at bounding box center [740, 10] width 11 height 11
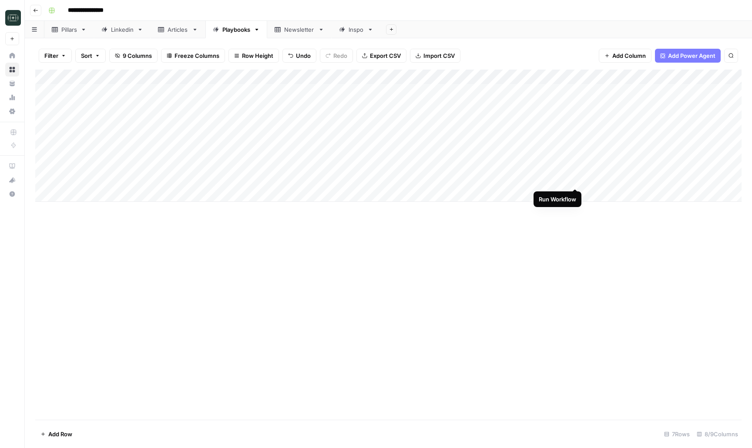
click at [576, 178] on div "Add Column" at bounding box center [388, 136] width 706 height 132
click at [574, 164] on div "Add Column" at bounding box center [388, 136] width 706 height 132
click at [576, 151] on div "Add Column" at bounding box center [388, 136] width 706 height 132
click at [570, 92] on div "Add Column" at bounding box center [388, 136] width 706 height 132
click at [568, 134] on div "Add Column" at bounding box center [388, 136] width 706 height 132
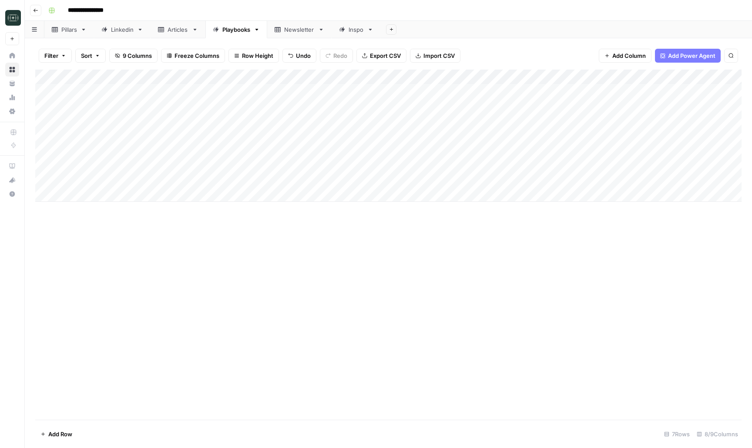
click at [637, 180] on div "Add Column" at bounding box center [388, 136] width 706 height 132
click at [636, 180] on div "Add Column" at bounding box center [388, 136] width 706 height 132
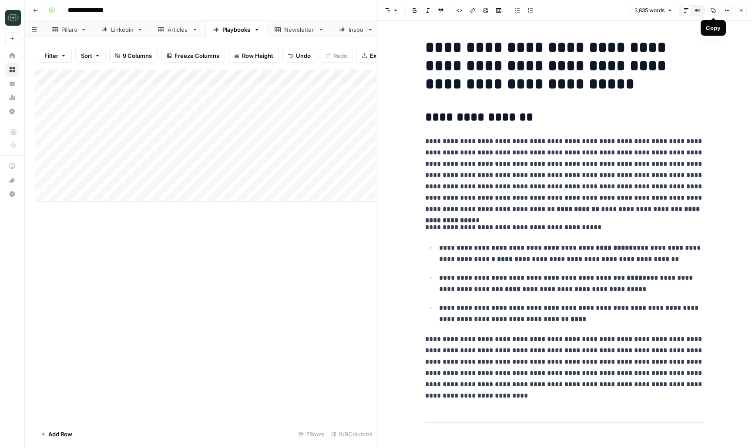
click at [711, 12] on icon "button" at bounding box center [712, 10] width 5 height 5
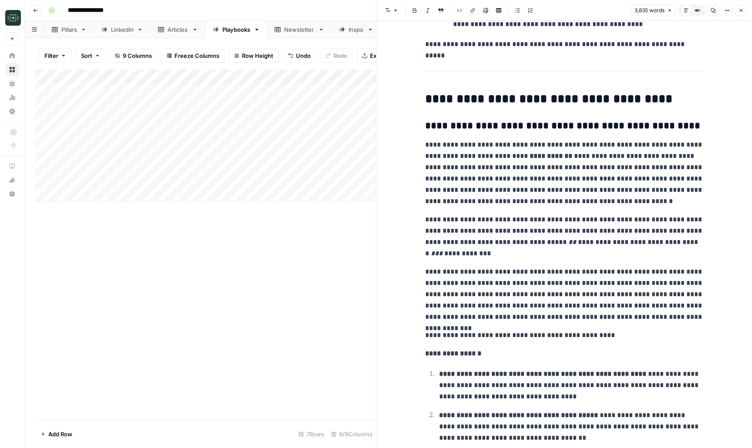
scroll to position [6790, 0]
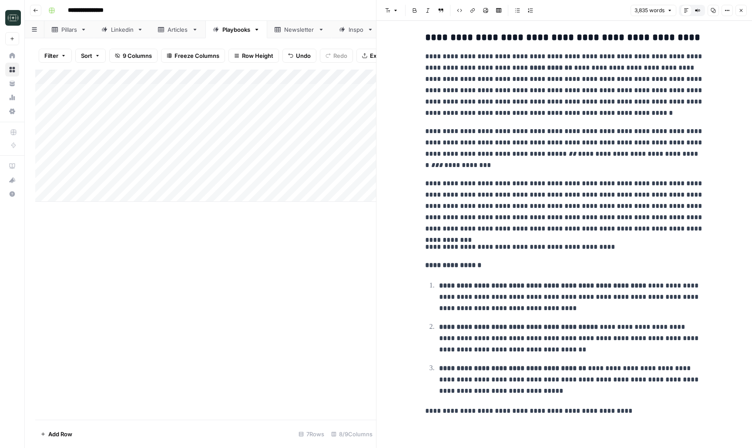
click at [743, 13] on icon "button" at bounding box center [740, 10] width 5 height 5
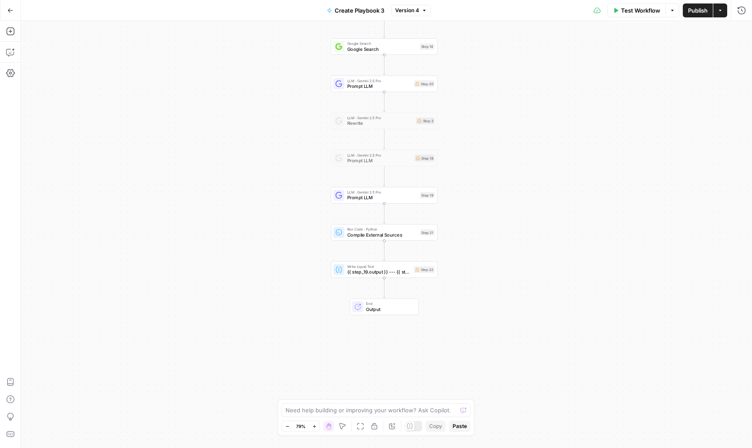
drag, startPoint x: 524, startPoint y: 327, endPoint x: 522, endPoint y: 213, distance: 113.6
click at [522, 213] on div "Workflow Set Inputs Inputs LLM · [PERSON_NAME] 4 find things to research Step 5…" at bounding box center [386, 234] width 731 height 427
click at [390, 270] on span "{{ step_19.output }} --- {{ step_21.output }}" at bounding box center [379, 272] width 64 height 7
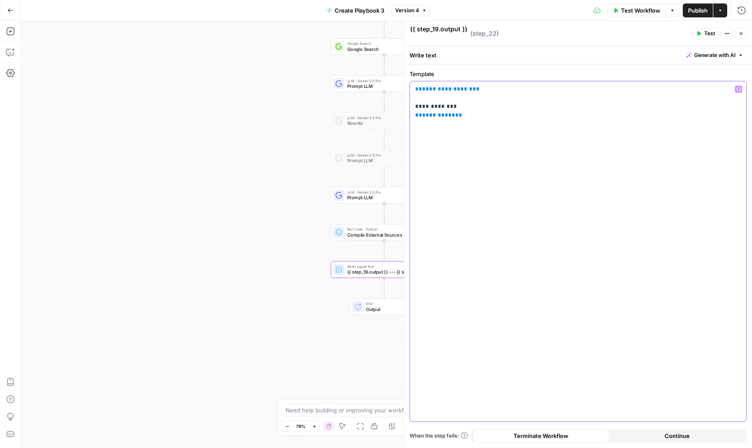
click at [573, 114] on p "**********" at bounding box center [578, 102] width 326 height 35
click at [527, 103] on p "**********" at bounding box center [578, 102] width 326 height 35
click at [740, 33] on icon "button" at bounding box center [740, 33] width 5 height 5
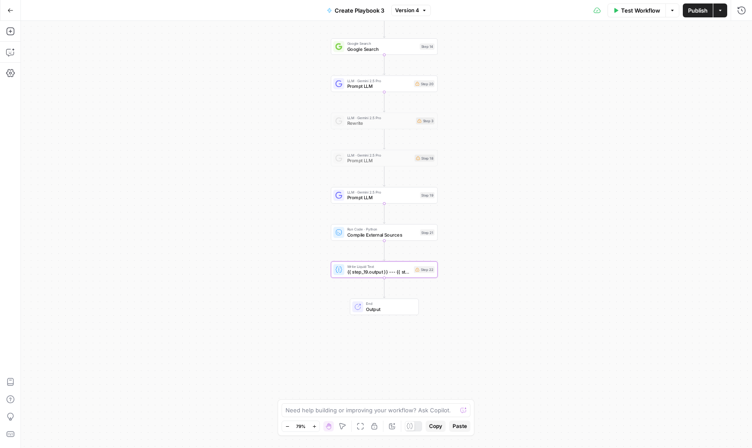
click at [355, 231] on span "Run Code · Python" at bounding box center [382, 230] width 70 height 6
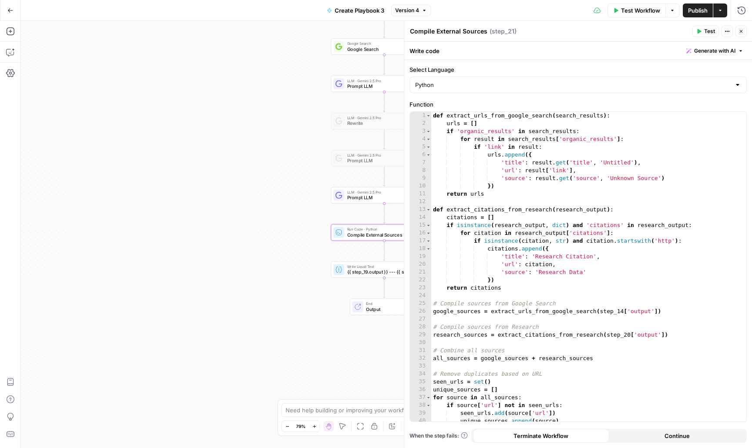
click at [739, 28] on button "Close" at bounding box center [740, 31] width 11 height 11
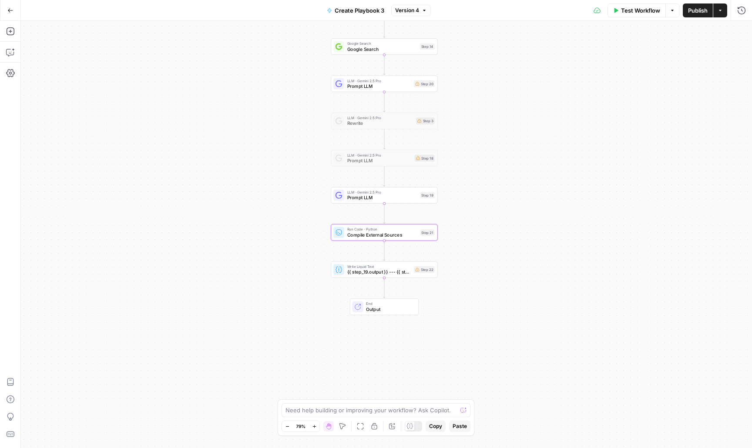
click at [668, 137] on div "Workflow Set Inputs Inputs LLM · Claude Sonnet 4 find things to research Step 5…" at bounding box center [386, 234] width 731 height 427
drag, startPoint x: 621, startPoint y: 142, endPoint x: 611, endPoint y: 192, distance: 51.0
click at [611, 192] on div "Workflow Set Inputs Inputs LLM · Claude Sonnet 4 find things to research Step 5…" at bounding box center [386, 234] width 731 height 427
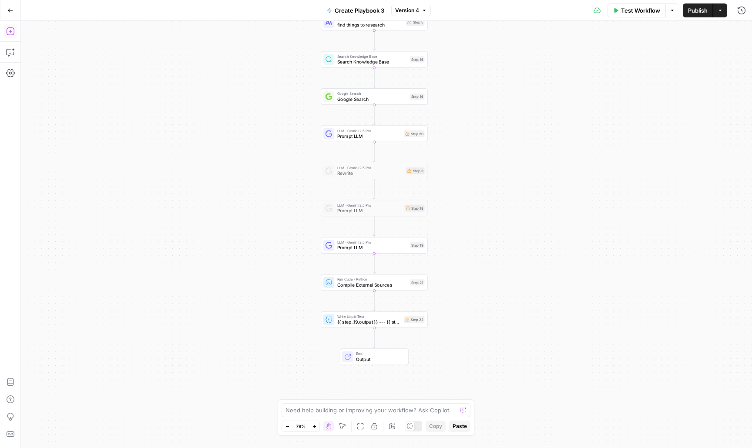
click at [14, 33] on icon "button" at bounding box center [10, 31] width 8 height 8
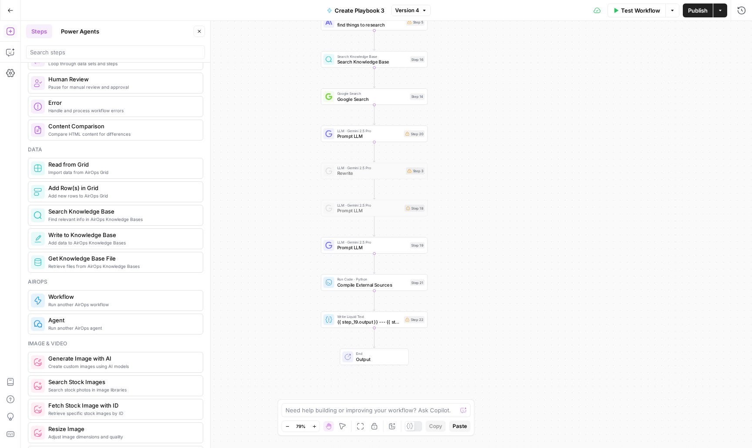
scroll to position [373, 0]
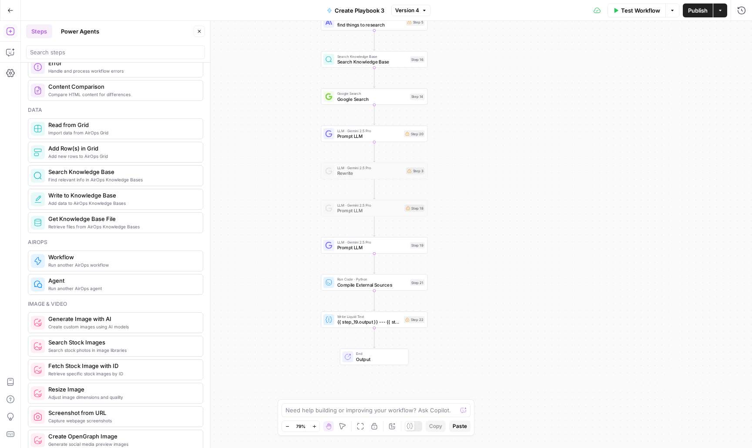
click at [146, 201] on span "Add data to AirOps Knowledge Bases" at bounding box center [121, 203] width 147 height 7
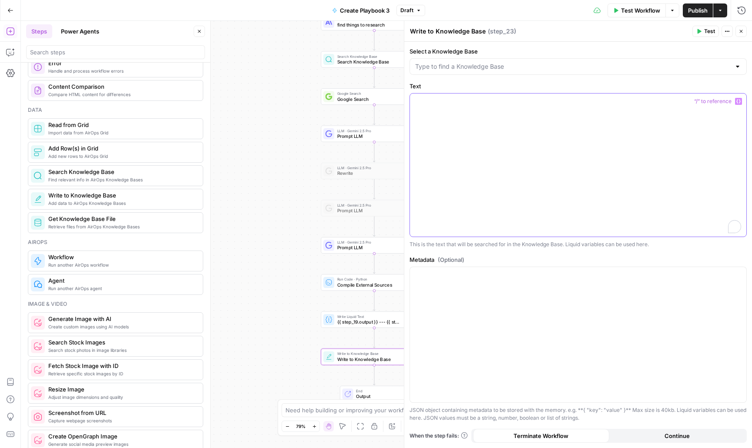
click at [420, 126] on div "To enrich screen reader interactions, please activate Accessibility in Grammarl…" at bounding box center [578, 165] width 336 height 143
click at [470, 70] on input "Select a Knowledge Base" at bounding box center [572, 66] width 315 height 9
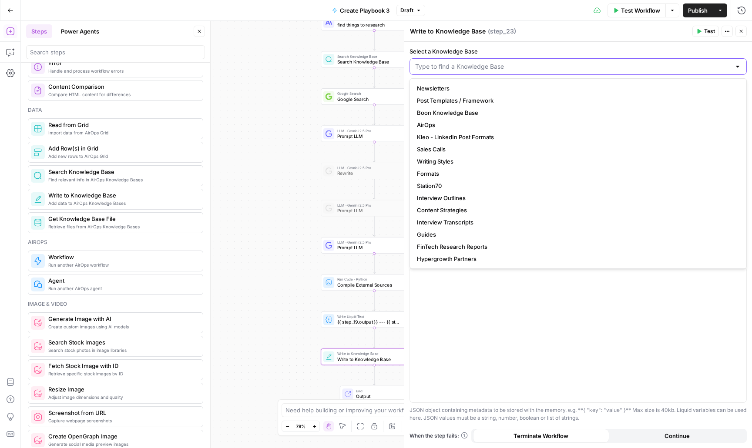
click at [473, 67] on input "Select a Knowledge Base" at bounding box center [572, 66] width 315 height 9
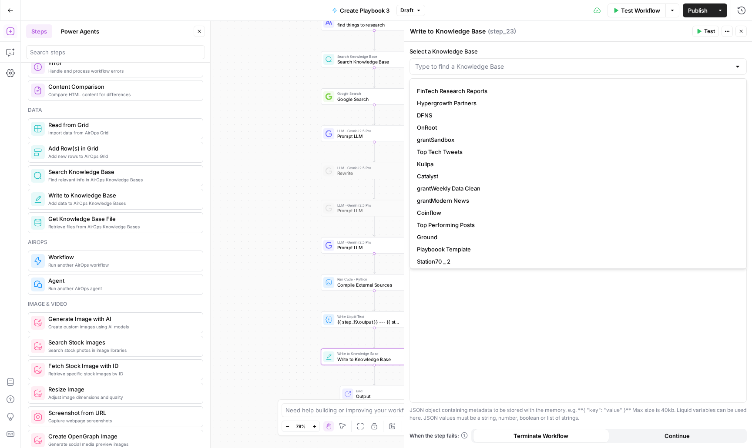
scroll to position [158, 0]
click at [455, 208] on span "Coinflow" at bounding box center [576, 210] width 319 height 9
type input "Coinflow"
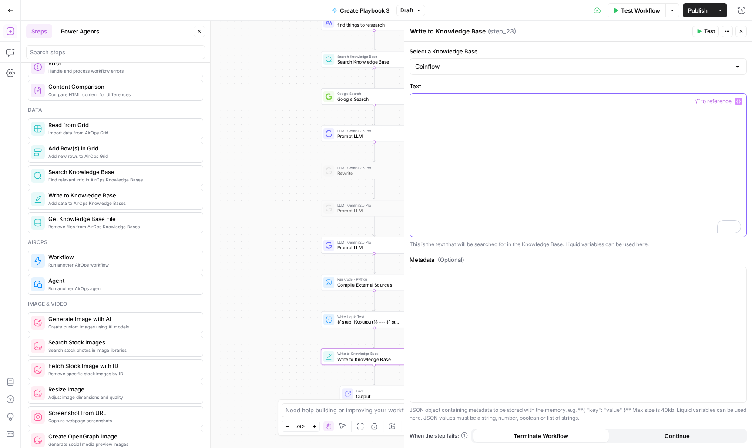
click at [455, 208] on div "To enrich screen reader interactions, please activate Accessibility in Grammarl…" at bounding box center [578, 165] width 336 height 143
click at [737, 103] on icon "button" at bounding box center [738, 102] width 4 height 4
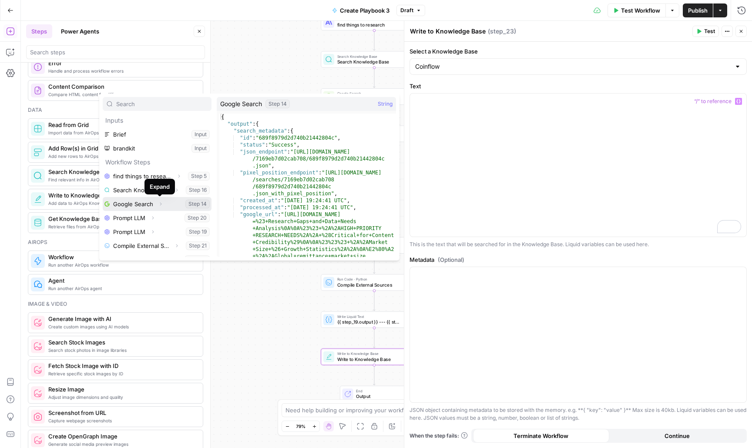
click at [158, 204] on icon "button" at bounding box center [160, 203] width 5 height 5
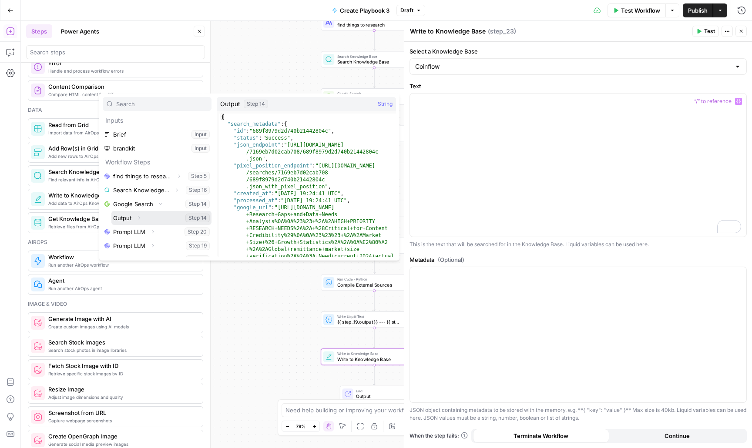
click at [153, 217] on button "Select variable Output" at bounding box center [161, 218] width 100 height 14
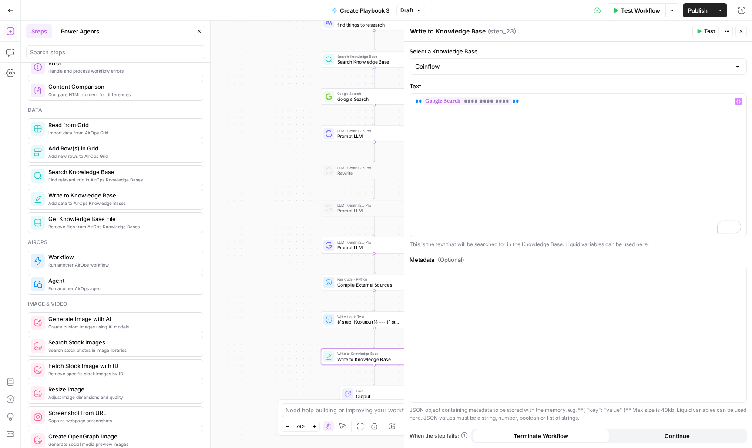
click at [737, 35] on button "Close" at bounding box center [740, 31] width 11 height 11
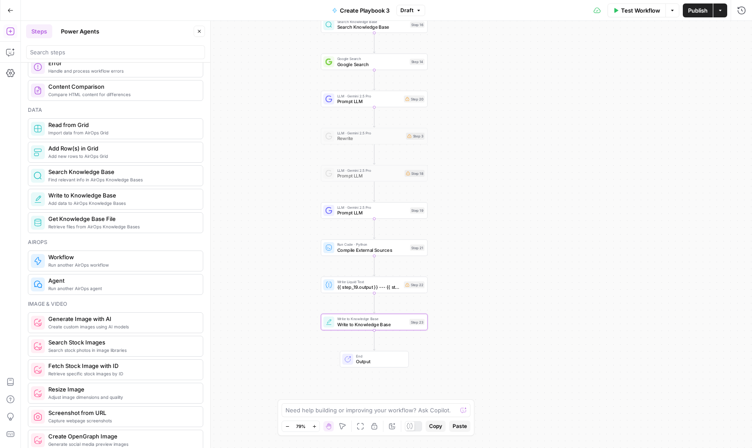
drag, startPoint x: 611, startPoint y: 321, endPoint x: 611, endPoint y: 212, distance: 108.8
click at [611, 212] on div "Workflow Set Inputs Inputs LLM · Claude Sonnet 4 find things to research Step 5…" at bounding box center [386, 234] width 731 height 427
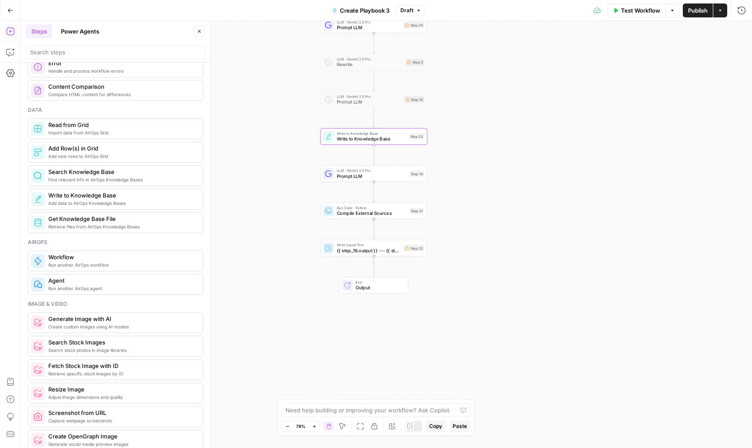
click at [462, 141] on div "Workflow Set Inputs Inputs LLM · Claude Sonnet 4 find things to research Step 5…" at bounding box center [386, 234] width 731 height 427
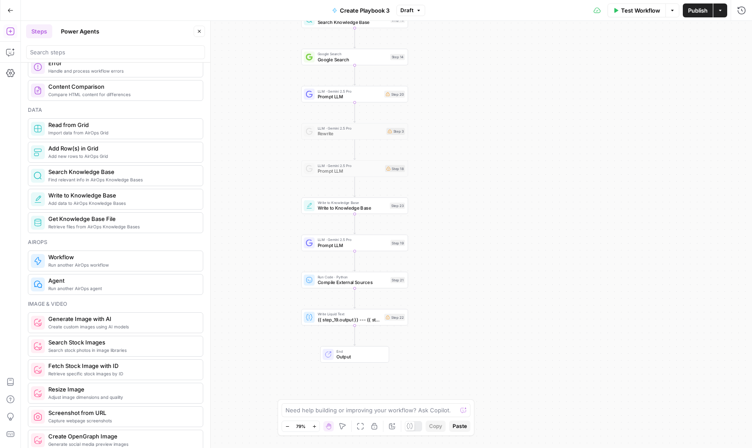
drag, startPoint x: 486, startPoint y: 118, endPoint x: 466, endPoint y: 188, distance: 72.3
click at [466, 188] on div "Workflow Set Inputs Inputs LLM · Claude Sonnet 4 find things to research Step 5…" at bounding box center [386, 234] width 731 height 427
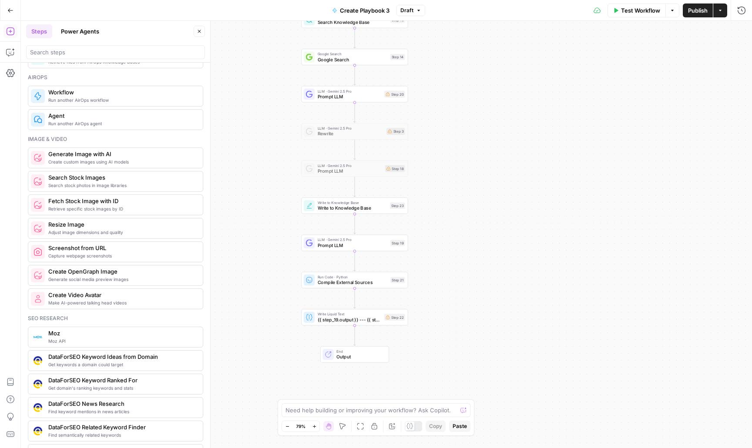
scroll to position [552, 0]
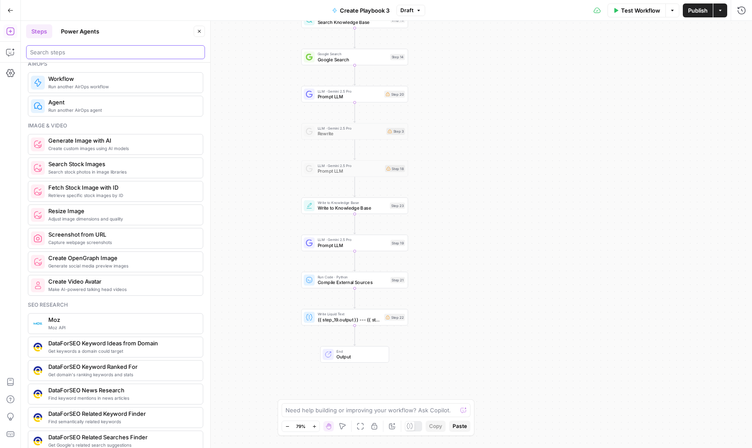
click at [75, 52] on input "search" at bounding box center [115, 52] width 171 height 9
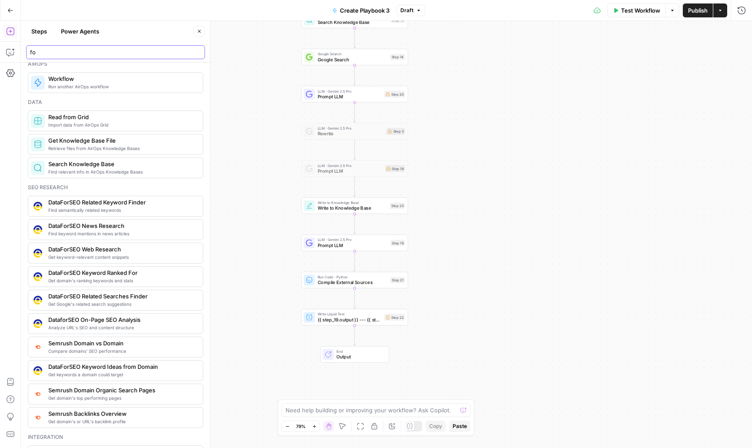
type input "for"
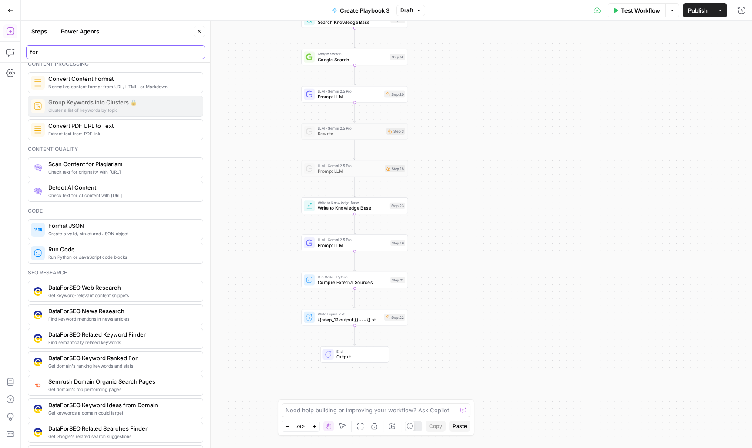
scroll to position [0, 0]
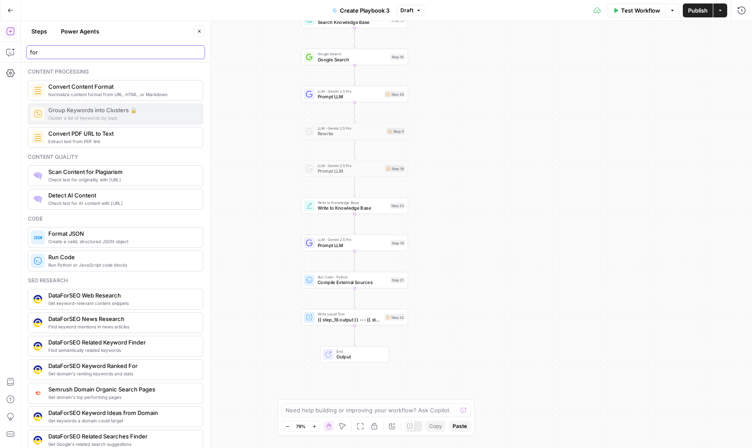
click at [197, 52] on input "for" at bounding box center [115, 52] width 171 height 9
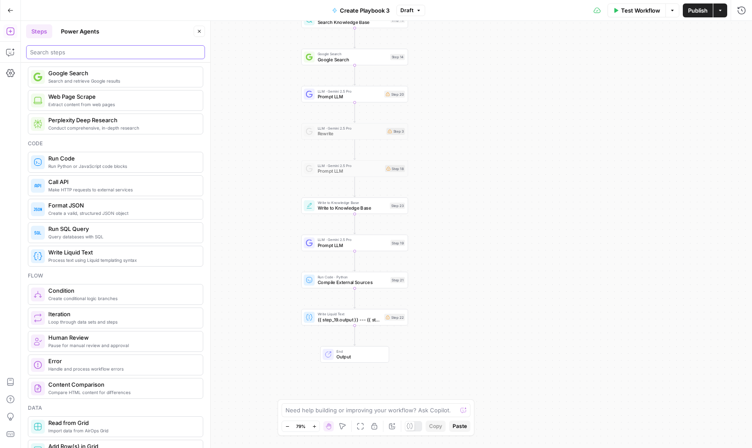
scroll to position [83, 0]
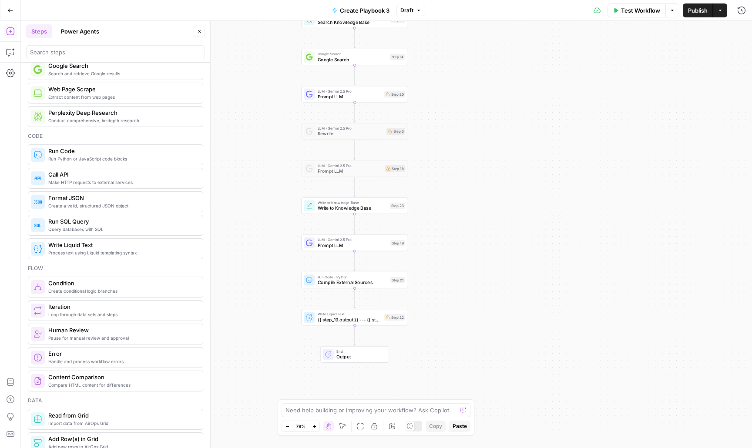
click at [144, 200] on span "Format JSON" at bounding box center [121, 198] width 147 height 9
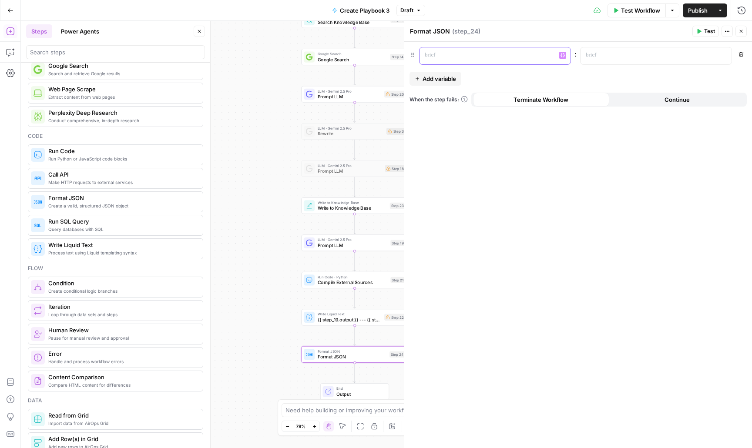
click at [451, 54] on p at bounding box center [488, 55] width 127 height 9
click at [461, 75] on button "Add variable" at bounding box center [435, 79] width 52 height 14
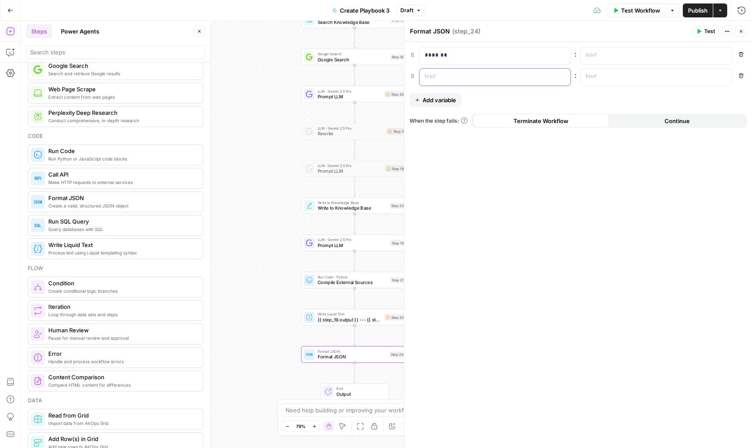
click at [446, 85] on div at bounding box center [487, 77] width 137 height 17
click at [634, 78] on p at bounding box center [649, 76] width 127 height 9
click at [721, 78] on button "Variables Menu" at bounding box center [723, 76] width 7 height 7
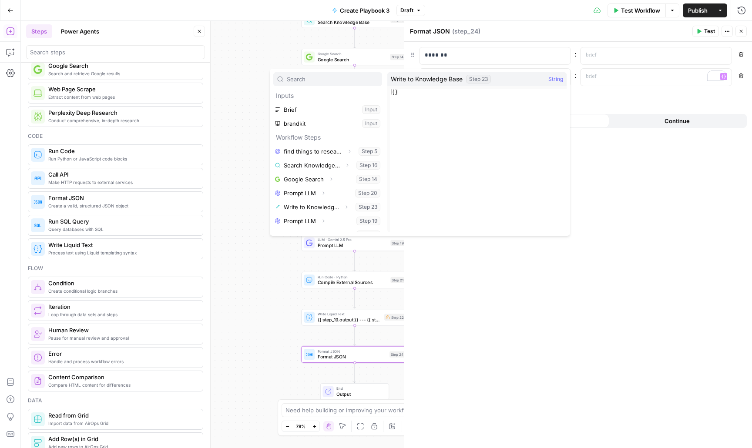
scroll to position [23, 0]
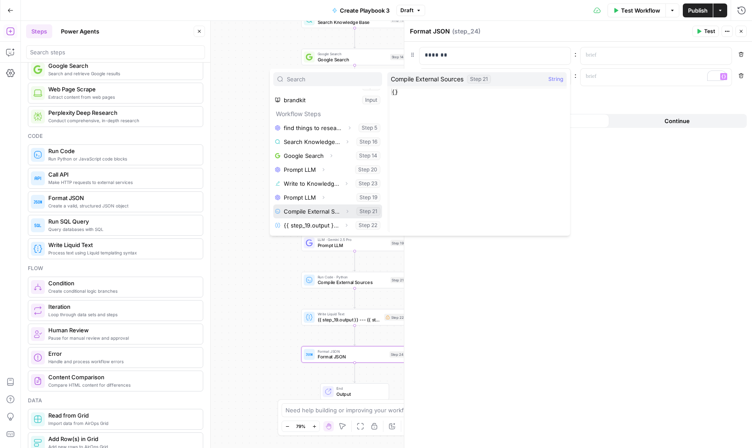
click at [338, 212] on button "Select variable Compile External Sources" at bounding box center [327, 211] width 109 height 14
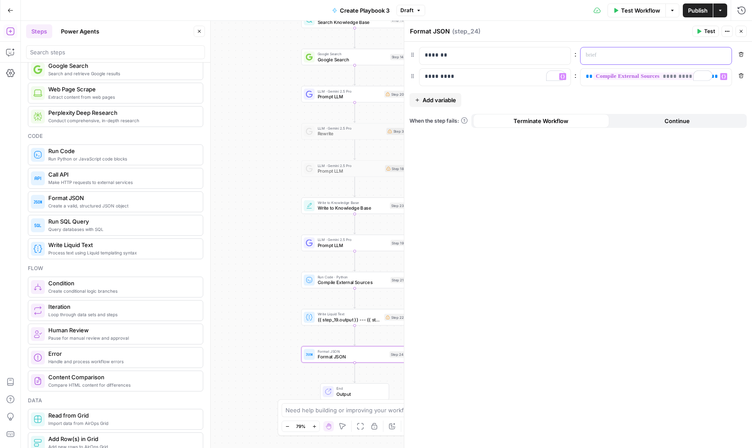
click at [607, 57] on p at bounding box center [649, 55] width 127 height 9
click at [722, 54] on icon "button" at bounding box center [723, 55] width 4 height 4
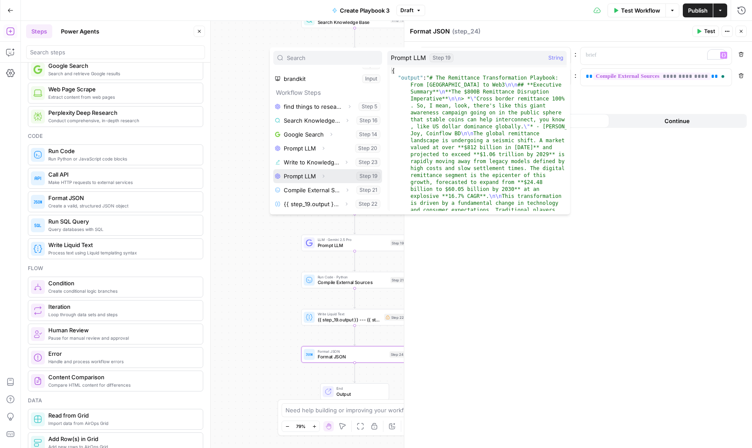
click at [310, 176] on button "Select variable Prompt LLM" at bounding box center [327, 176] width 109 height 14
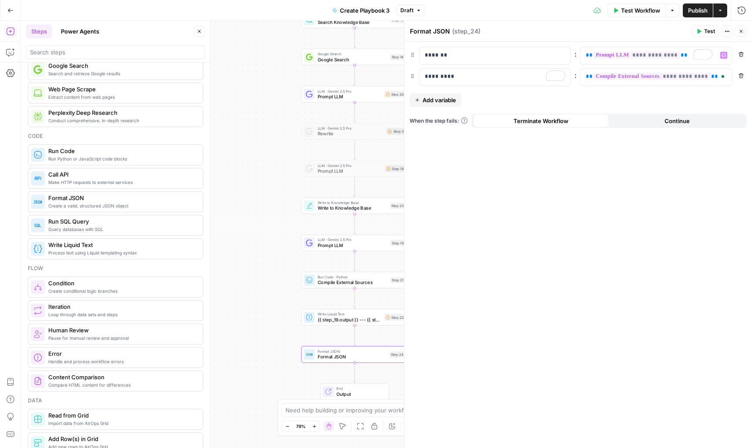
click at [698, 7] on span "Publish" at bounding box center [698, 10] width 20 height 9
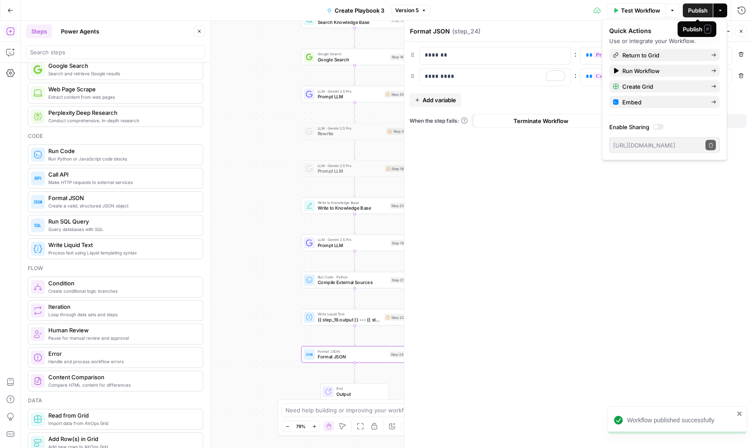
click at [635, 7] on span "Test Workflow" at bounding box center [640, 10] width 39 height 9
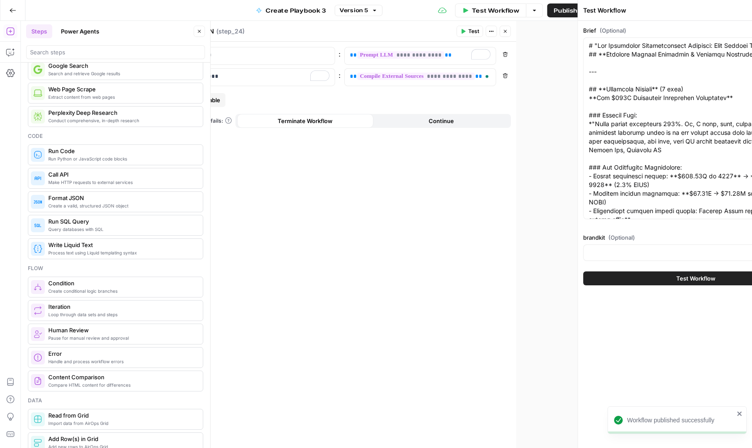
type input "Coinflow"
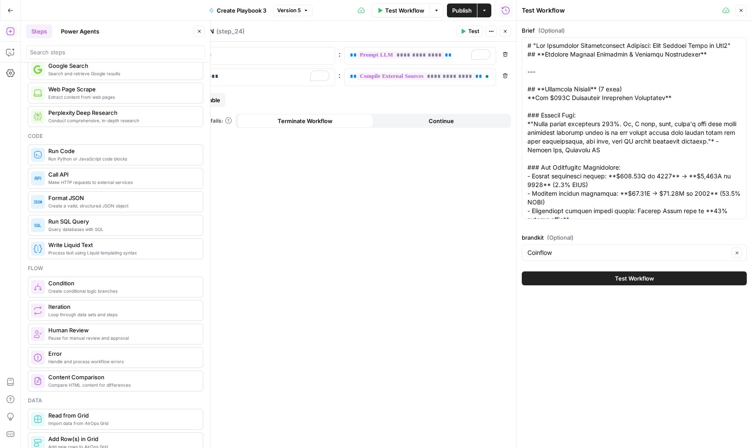
click at [633, 277] on span "Test Workflow" at bounding box center [634, 278] width 39 height 9
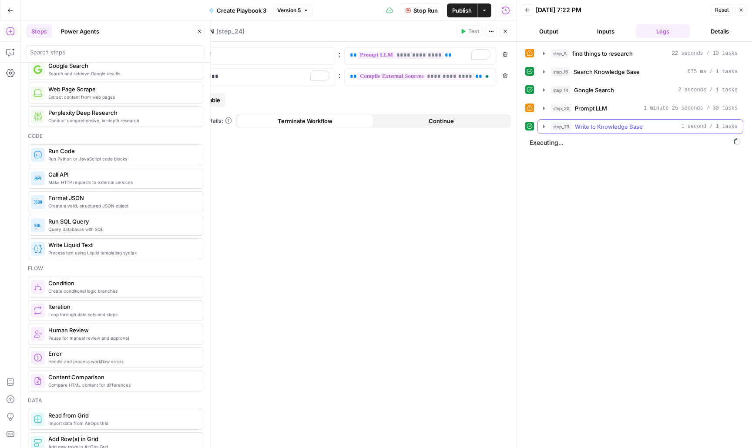
click at [547, 131] on button "step_23 Write to Knowledge Base 1 second / 1 tasks" at bounding box center [640, 127] width 205 height 14
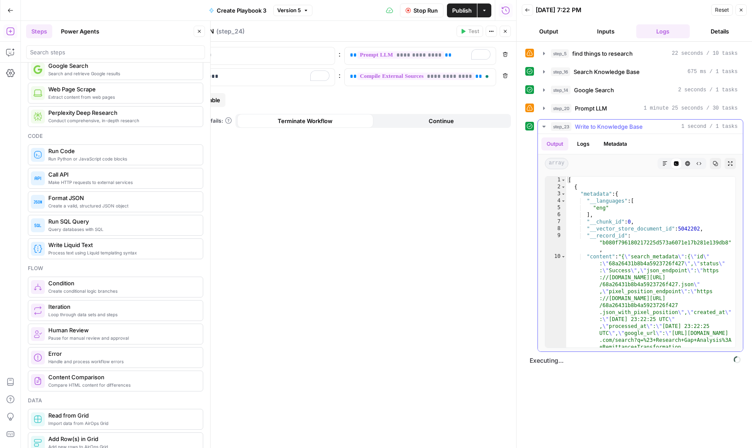
click at [544, 127] on icon "button" at bounding box center [543, 127] width 3 height 2
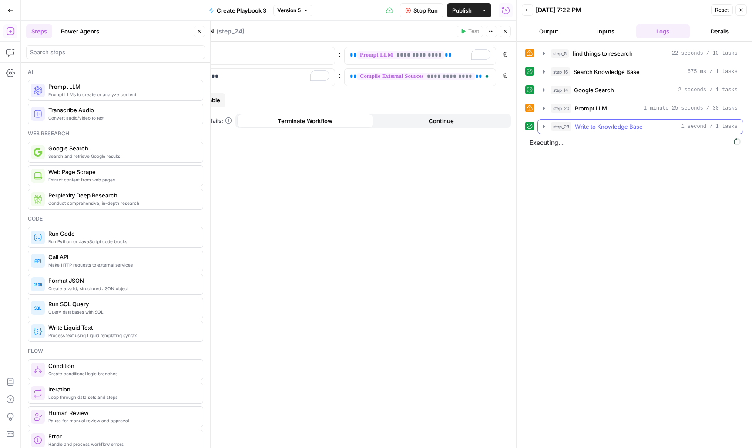
scroll to position [83, 0]
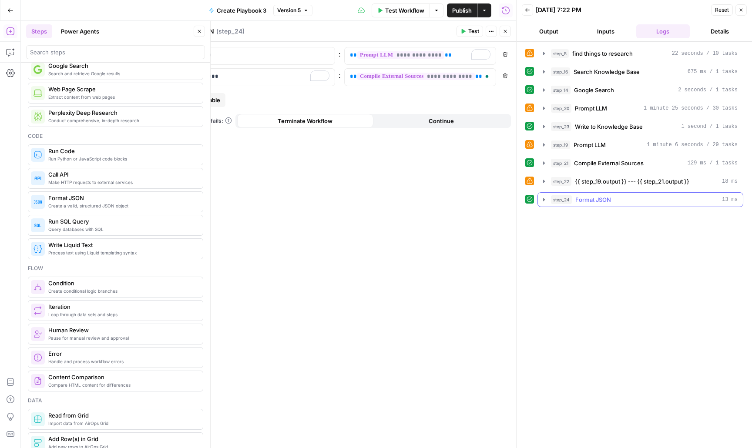
click at [548, 202] on button "step_24 Format JSON 13 ms" at bounding box center [640, 200] width 205 height 14
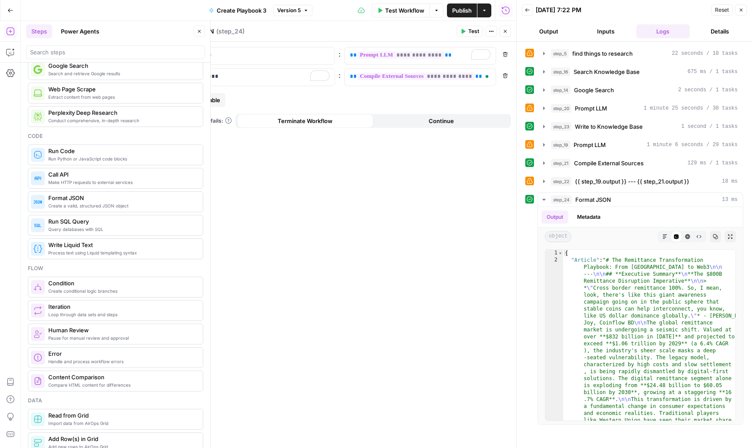
click at [739, 12] on icon "button" at bounding box center [740, 9] width 5 height 5
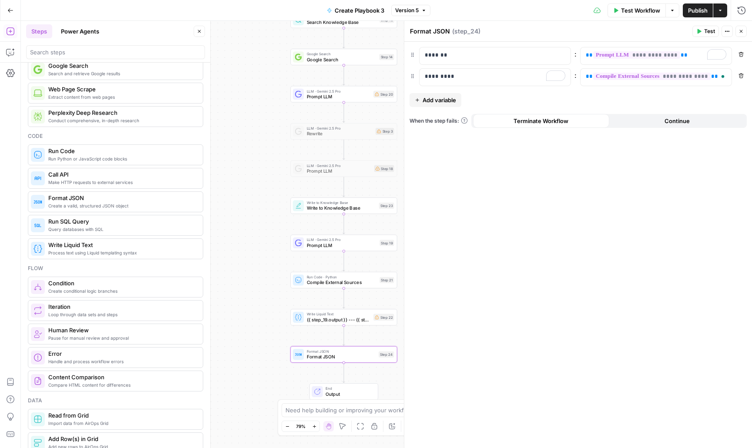
click at [740, 36] on button "Close" at bounding box center [740, 31] width 11 height 11
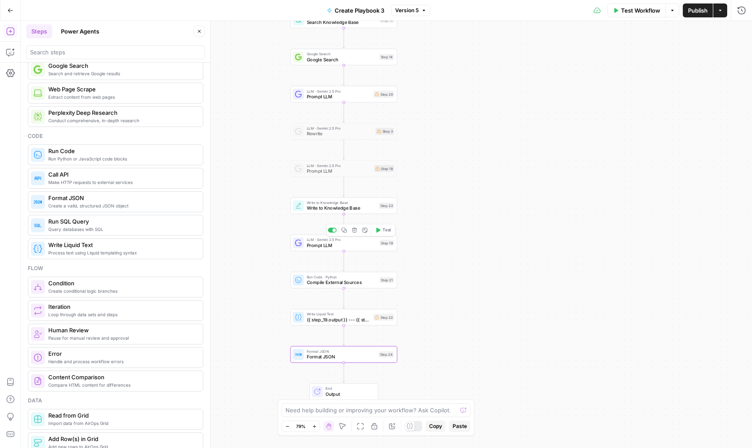
click at [343, 230] on icon "button" at bounding box center [344, 231] width 6 height 6
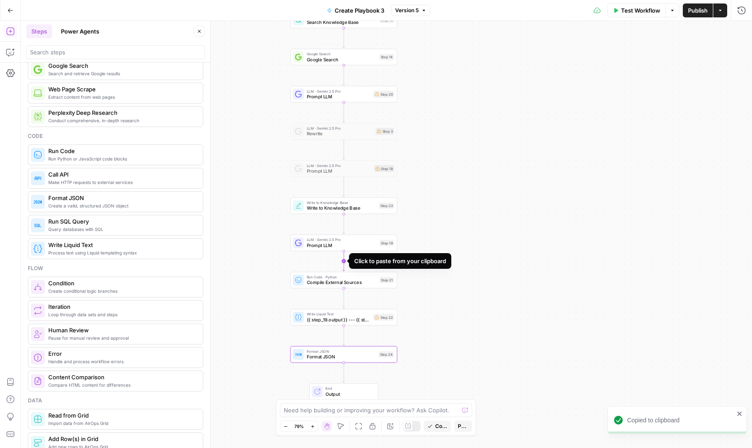
click at [345, 264] on icon "Edge from step_19 to step_21" at bounding box center [344, 261] width 2 height 20
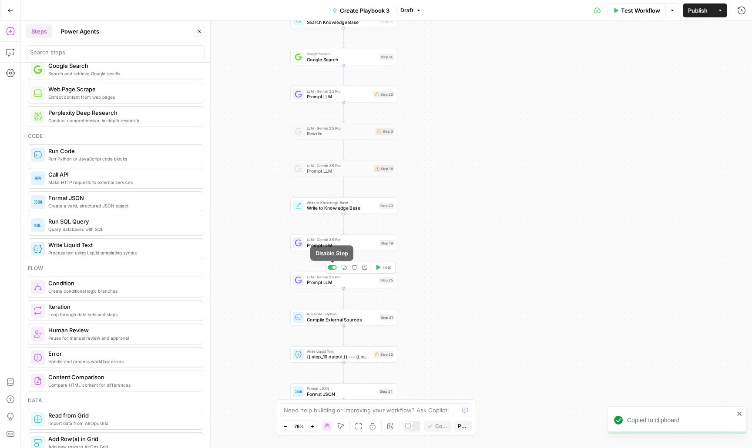
click at [334, 267] on div at bounding box center [333, 267] width 3 height 3
click at [325, 246] on span "Prompt LLM" at bounding box center [342, 245] width 70 height 7
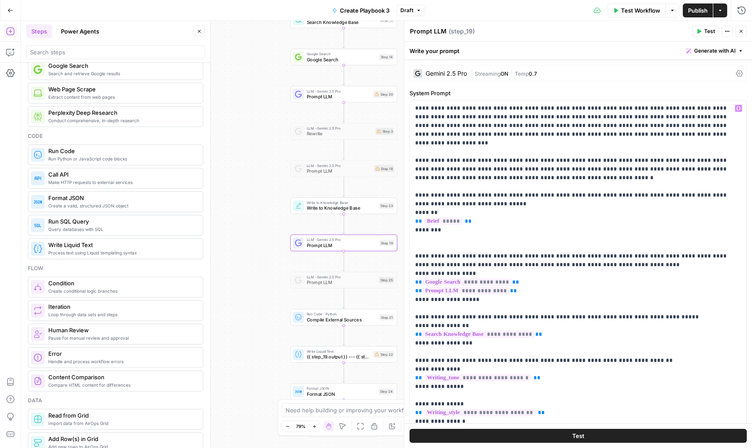
click at [717, 45] on button "Generate with AI" at bounding box center [715, 50] width 64 height 11
click at [697, 96] on div "Improve your existing prompt" at bounding box center [702, 98] width 73 height 8
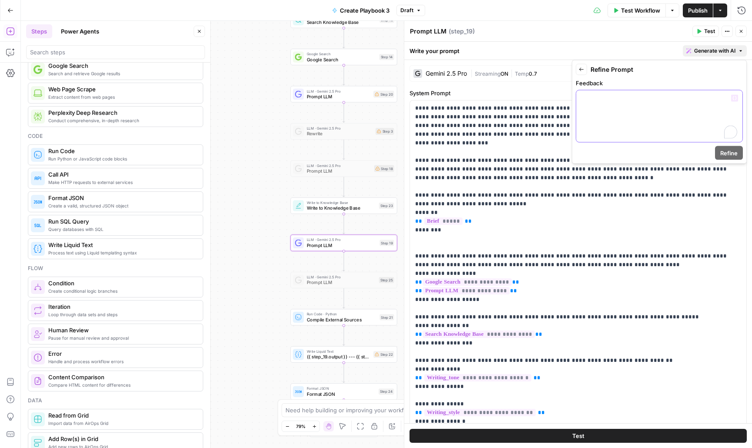
click at [609, 93] on div "To enrich screen reader interactions, please activate Accessibility in Grammarl…" at bounding box center [659, 116] width 166 height 52
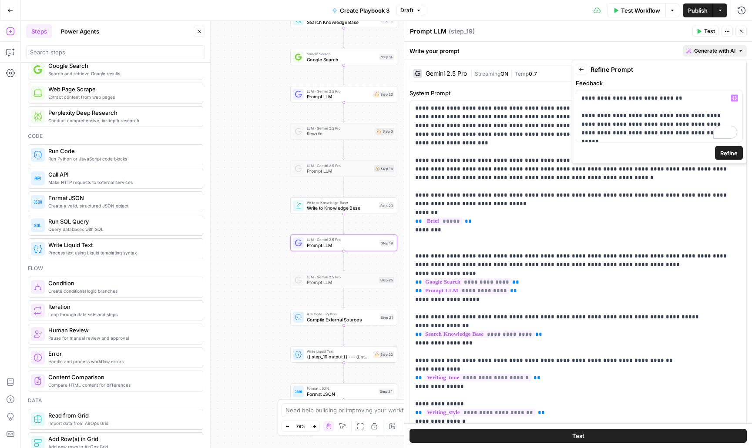
click at [737, 156] on span "Refine" at bounding box center [728, 153] width 17 height 9
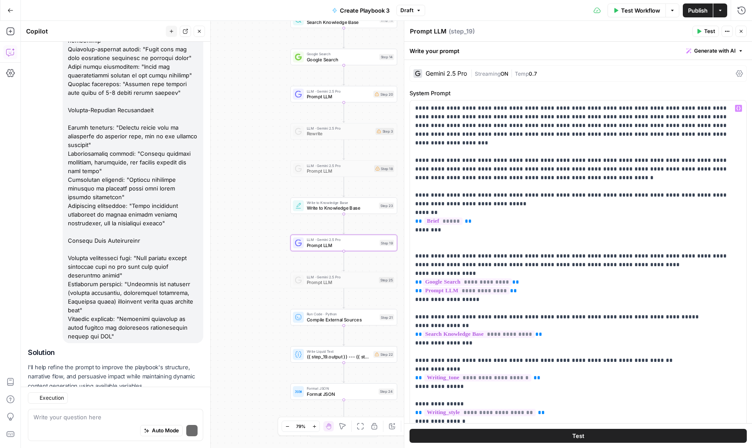
scroll to position [1042, 0]
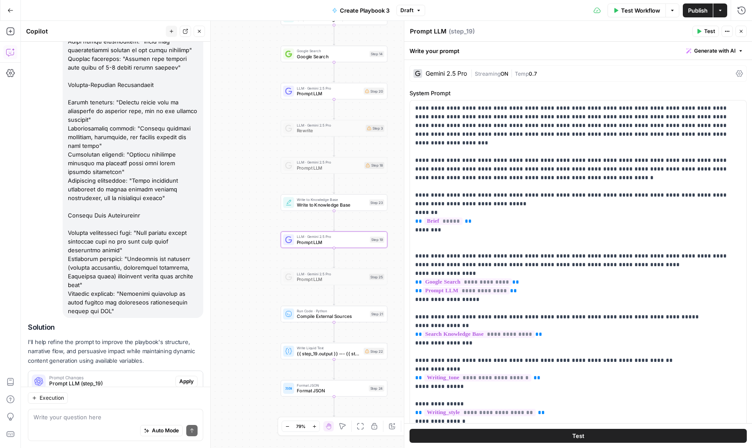
click at [187, 378] on span "Apply" at bounding box center [186, 382] width 14 height 8
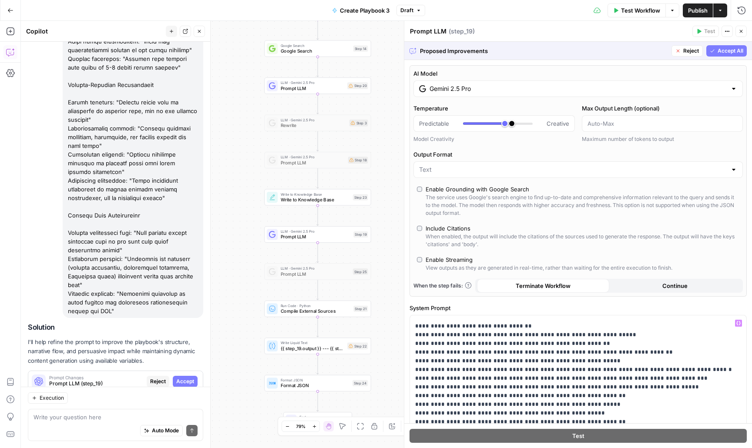
scroll to position [653, 0]
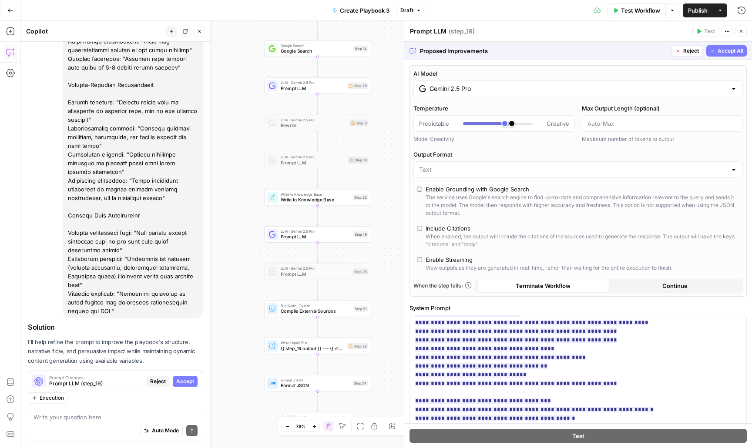
click at [728, 51] on span "Accept All" at bounding box center [730, 51] width 26 height 8
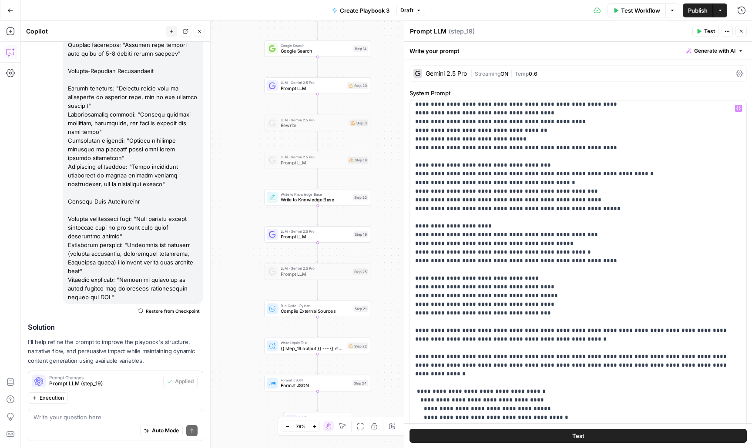
scroll to position [827, 0]
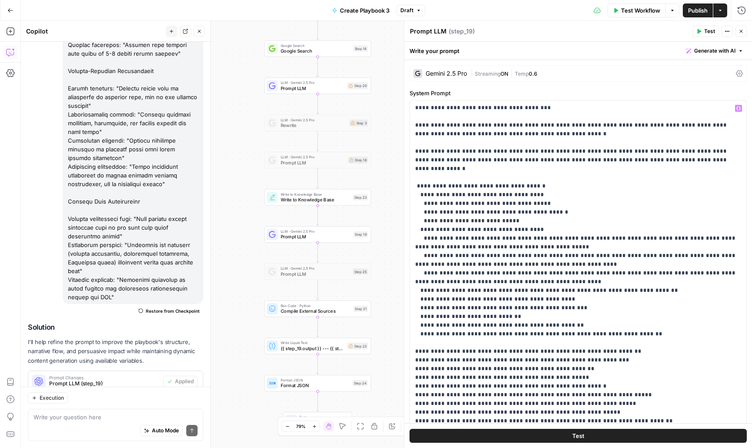
click at [576, 436] on span "Test" at bounding box center [578, 436] width 12 height 9
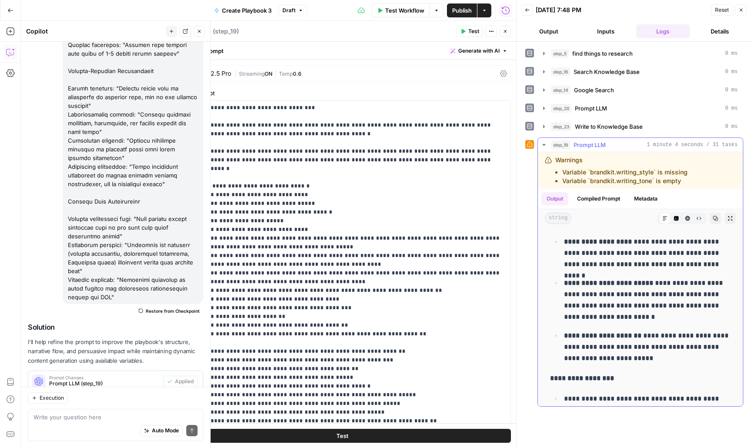
scroll to position [2923, 0]
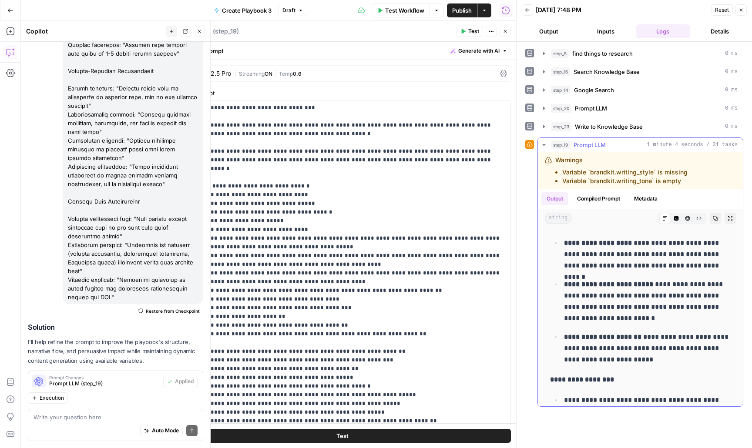
click at [737, 214] on div "string Markdown Code Editor HTML Viewer Raw Output Copy Expand Output" at bounding box center [640, 218] width 205 height 18
click at [732, 215] on button "Expand Output" at bounding box center [729, 218] width 11 height 11
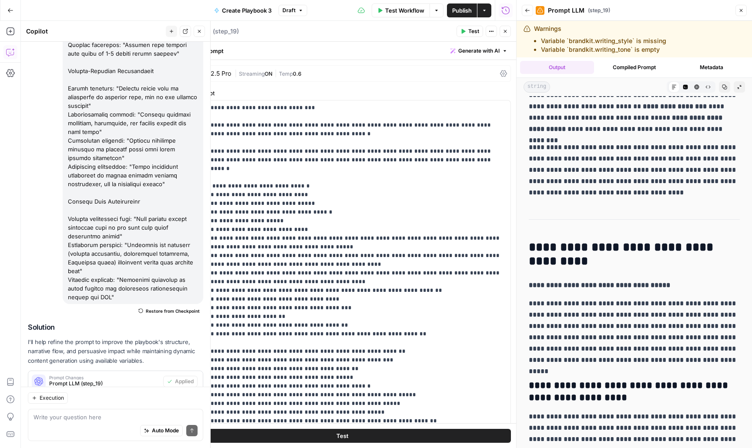
scroll to position [1853, 0]
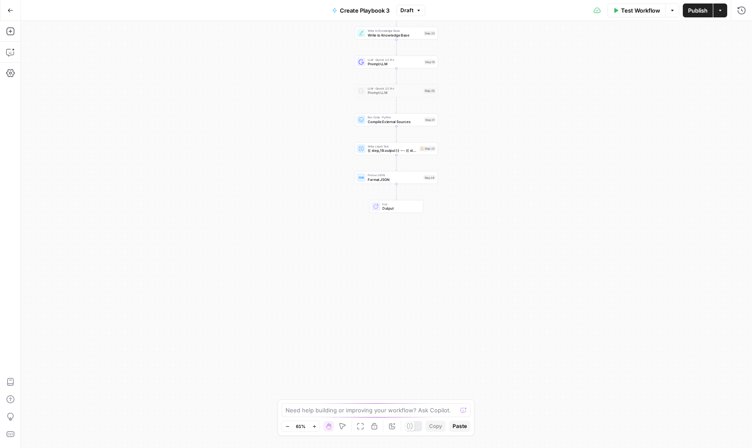
drag, startPoint x: 480, startPoint y: 314, endPoint x: 489, endPoint y: 98, distance: 216.0
click at [489, 98] on div "Workflow Set Inputs Inputs LLM · [PERSON_NAME] 4 find things to research Step 5…" at bounding box center [386, 234] width 731 height 427
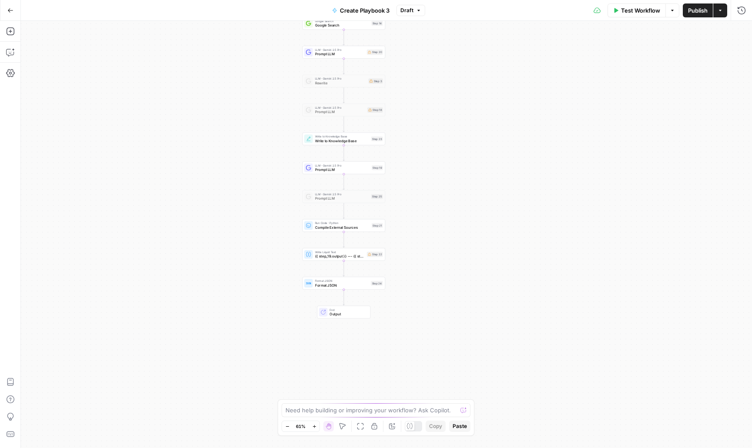
drag, startPoint x: 338, startPoint y: 132, endPoint x: 286, endPoint y: 238, distance: 117.9
click at [286, 238] on div "Workflow Set Inputs Inputs LLM · [PERSON_NAME] 4 find things to research Step 5…" at bounding box center [386, 234] width 731 height 427
click at [325, 165] on span "LLM · Gemini 2.5 Pro" at bounding box center [342, 165] width 54 height 4
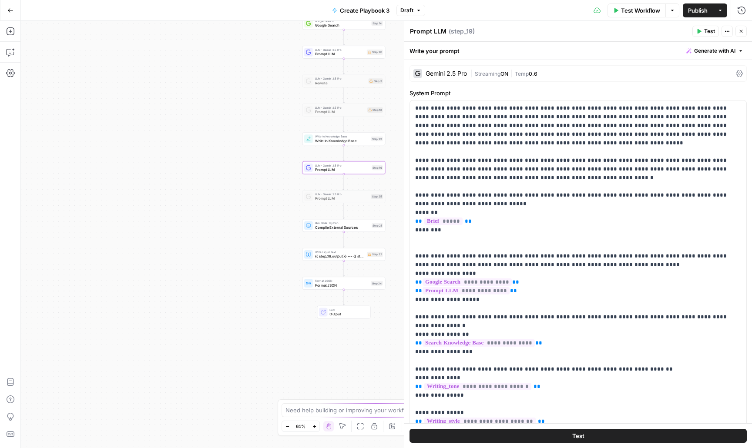
click at [716, 42] on div "Write your prompt Generate with AI" at bounding box center [578, 51] width 348 height 18
click at [706, 50] on span "Generate with AI" at bounding box center [714, 51] width 41 height 8
click at [682, 93] on span "Refine" at bounding box center [700, 90] width 69 height 9
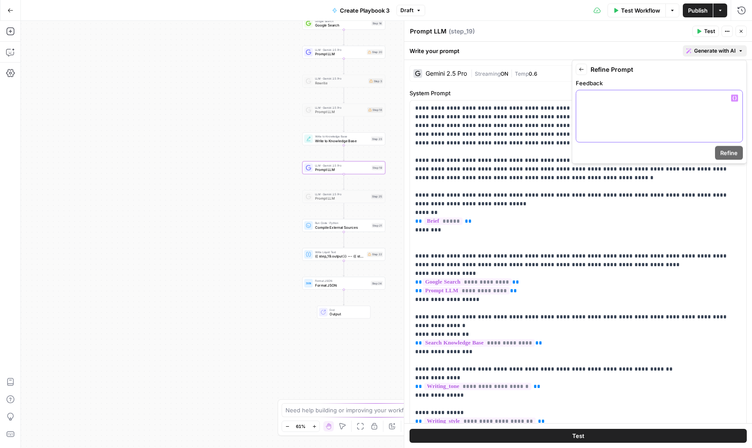
click at [616, 121] on div at bounding box center [659, 116] width 166 height 52
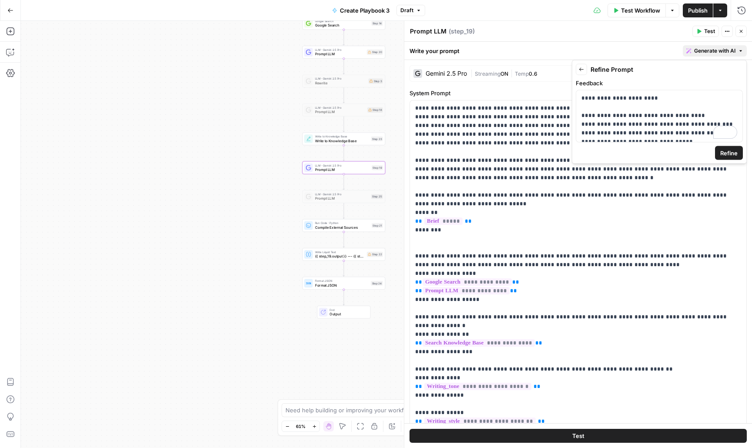
click at [727, 154] on span "Refine" at bounding box center [728, 153] width 17 height 9
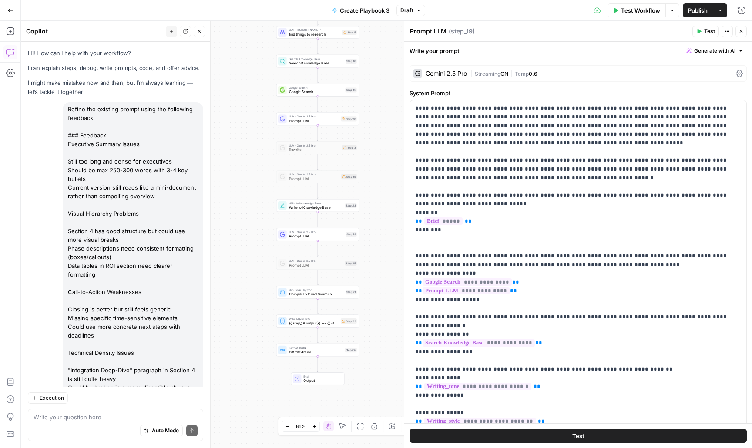
scroll to position [121, 0]
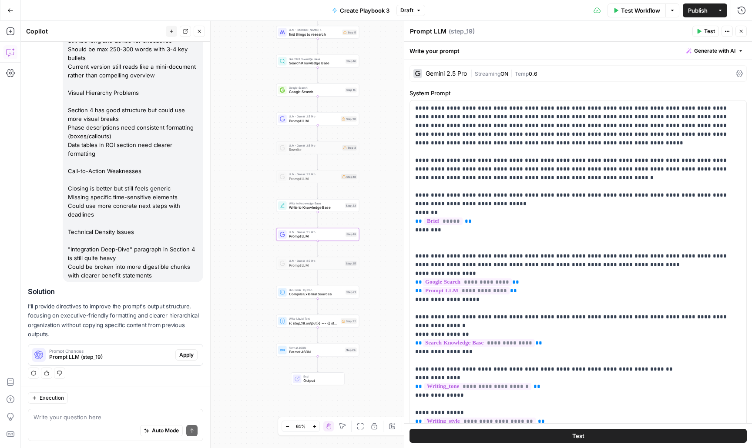
click at [153, 354] on span "Prompt LLM (step_19)" at bounding box center [110, 357] width 123 height 8
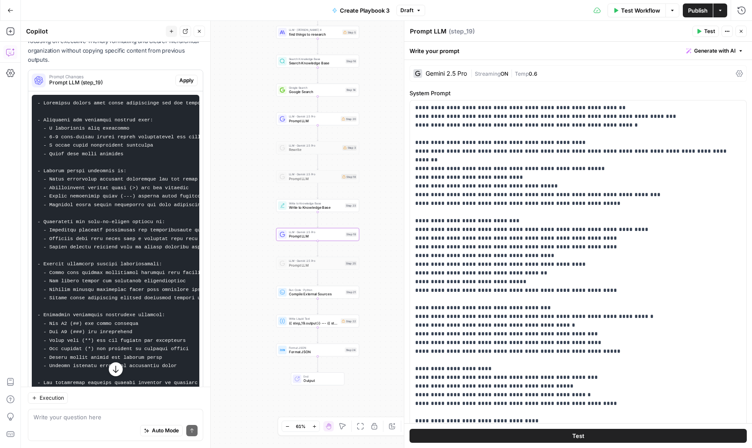
scroll to position [297, 0]
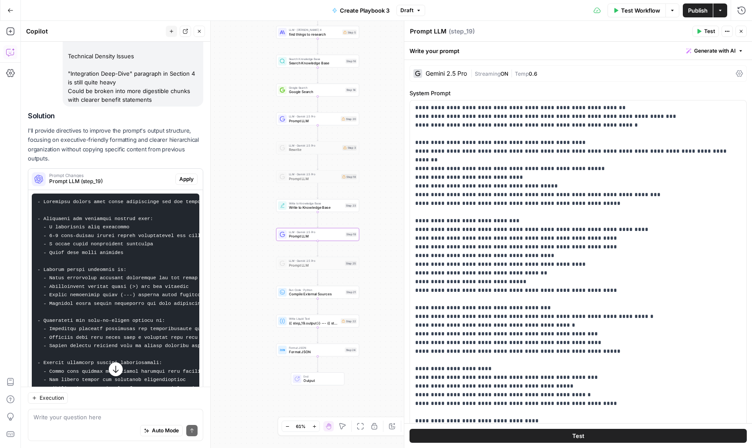
click at [192, 178] on span "Apply" at bounding box center [186, 179] width 14 height 8
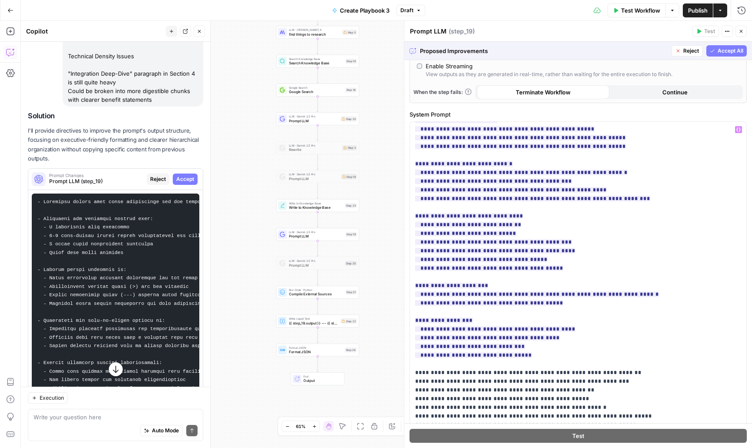
scroll to position [210, 0]
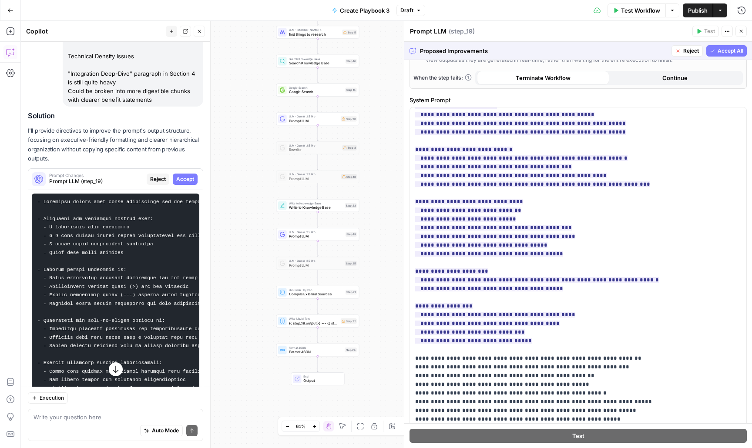
click at [721, 49] on span "Accept All" at bounding box center [730, 51] width 26 height 8
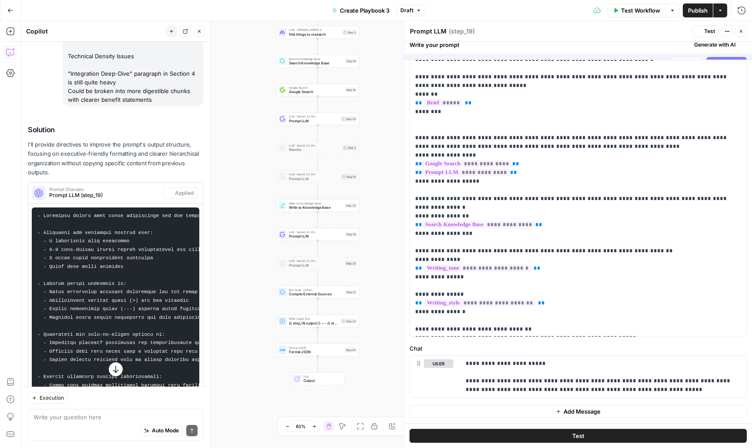
scroll to position [0, 0]
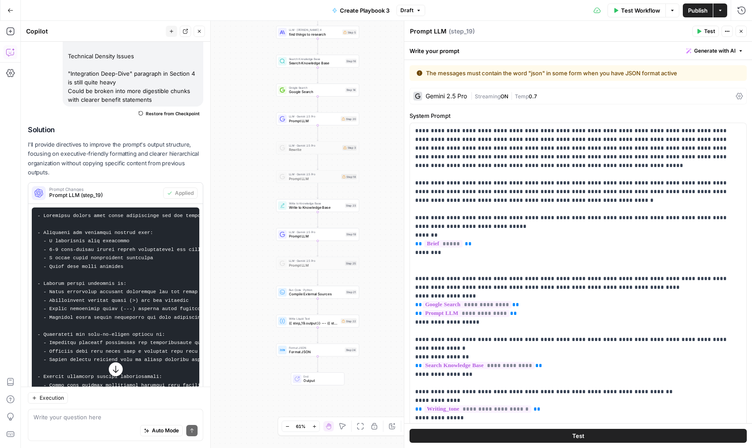
click at [697, 8] on span "Publish" at bounding box center [698, 10] width 20 height 9
click at [740, 91] on div "Gemini 2.5 Pro | Streaming ON | Temp 0.7" at bounding box center [577, 96] width 337 height 17
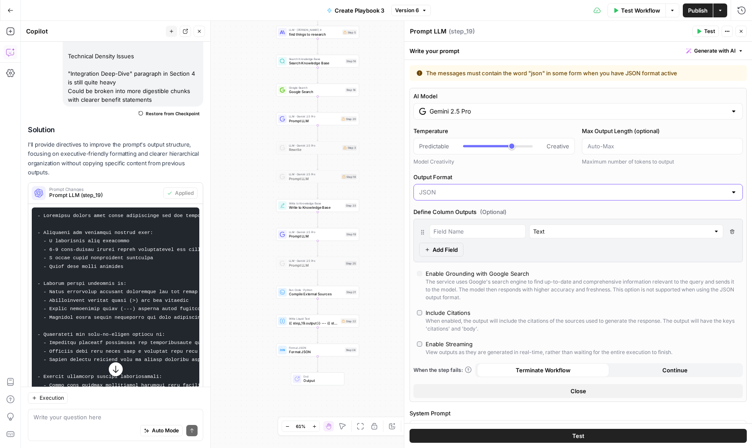
click at [582, 190] on input "Output Format" at bounding box center [573, 192] width 308 height 9
click at [569, 212] on span "Text" at bounding box center [576, 214] width 311 height 9
type input "Text"
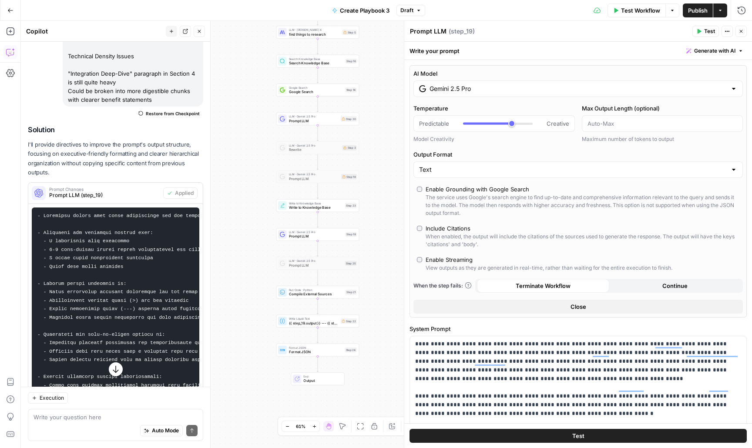
click at [701, 10] on span "Publish" at bounding box center [698, 10] width 20 height 9
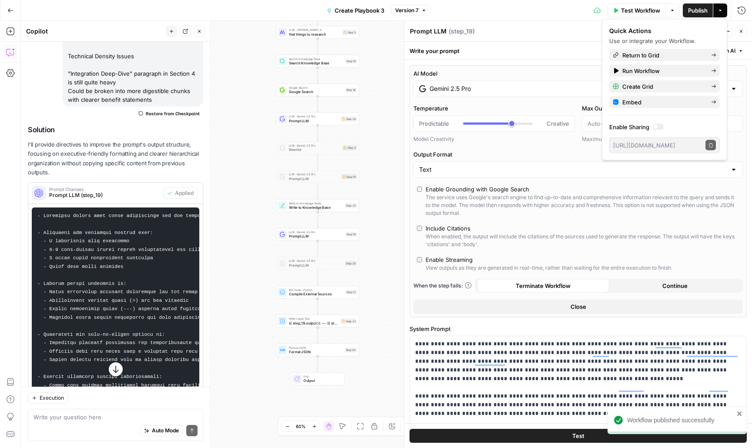
click at [538, 430] on button "Test" at bounding box center [577, 436] width 337 height 14
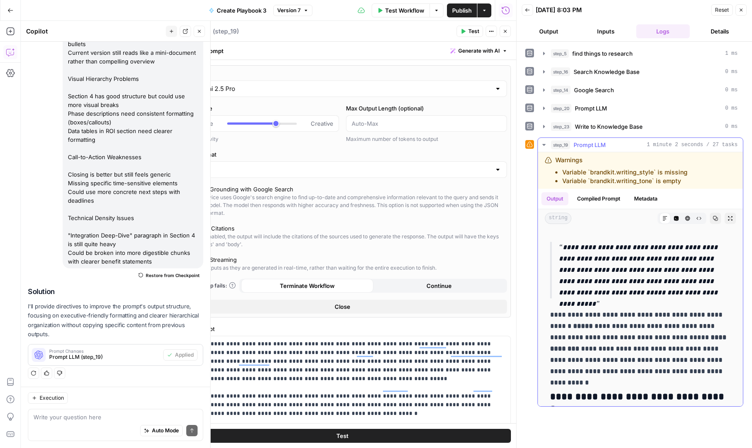
scroll to position [1070, 0]
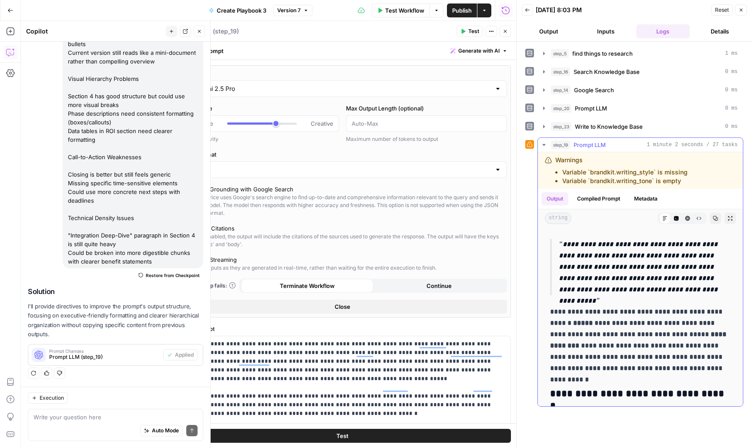
click at [715, 219] on icon "button" at bounding box center [715, 218] width 5 height 5
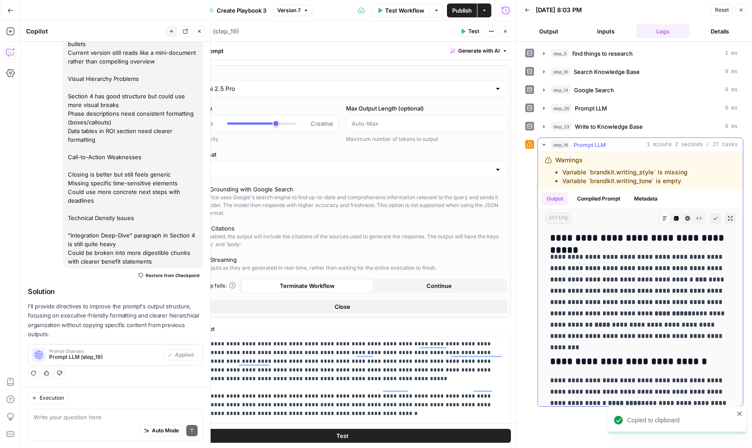
scroll to position [1657, 0]
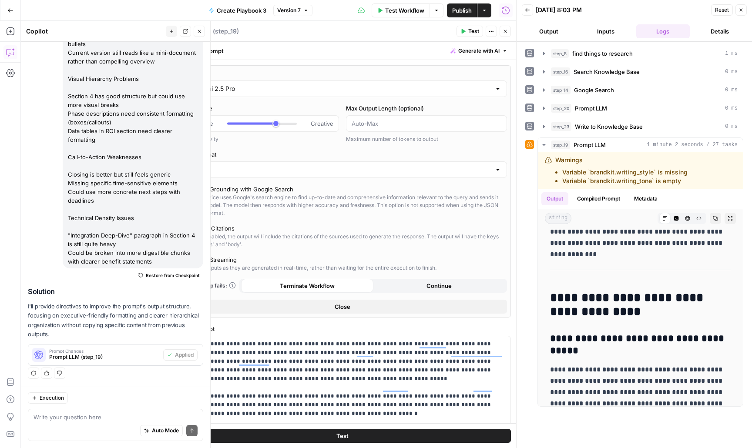
click at [740, 12] on icon "button" at bounding box center [740, 9] width 5 height 5
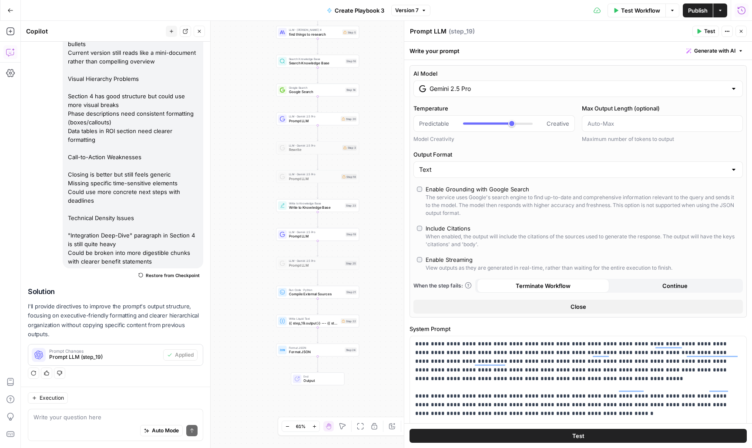
click at [740, 12] on icon "button" at bounding box center [741, 10] width 9 height 9
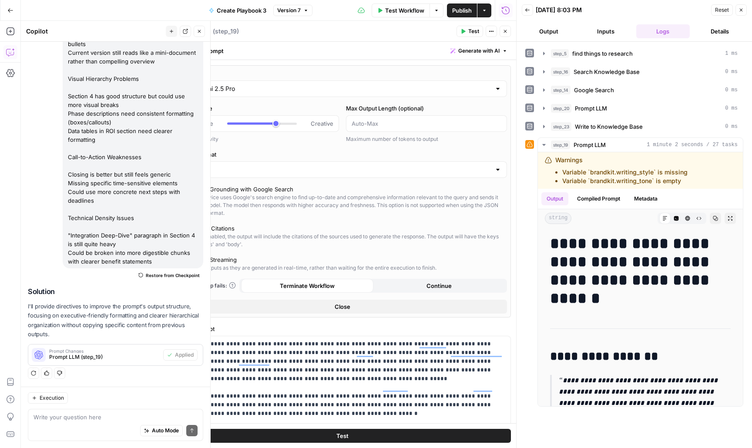
click at [742, 9] on icon "button" at bounding box center [740, 9] width 5 height 5
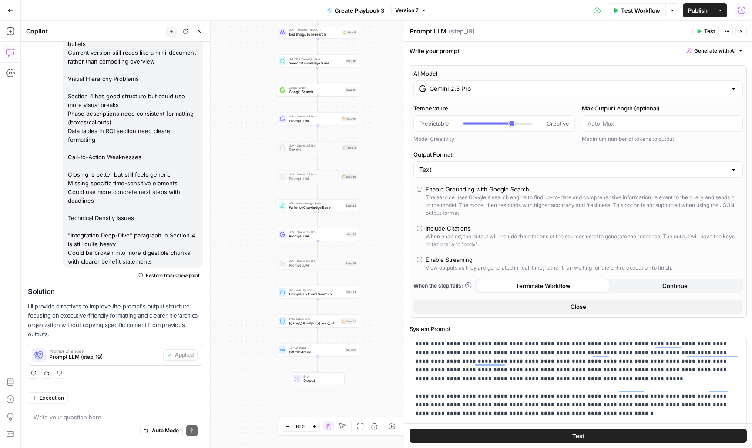
click at [690, 10] on span "Publish" at bounding box center [698, 10] width 20 height 9
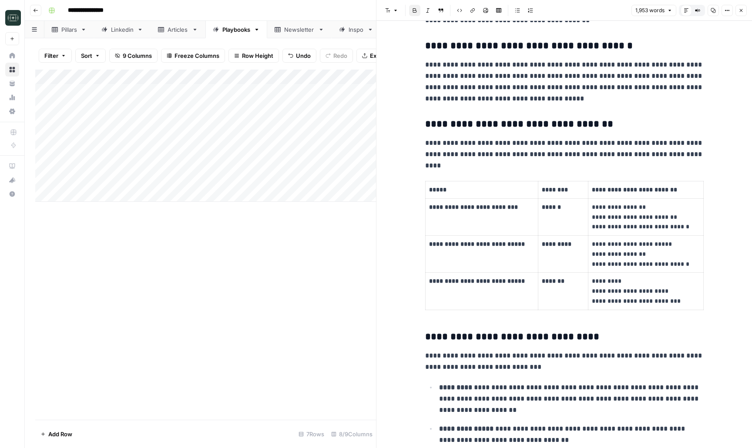
scroll to position [2745, 0]
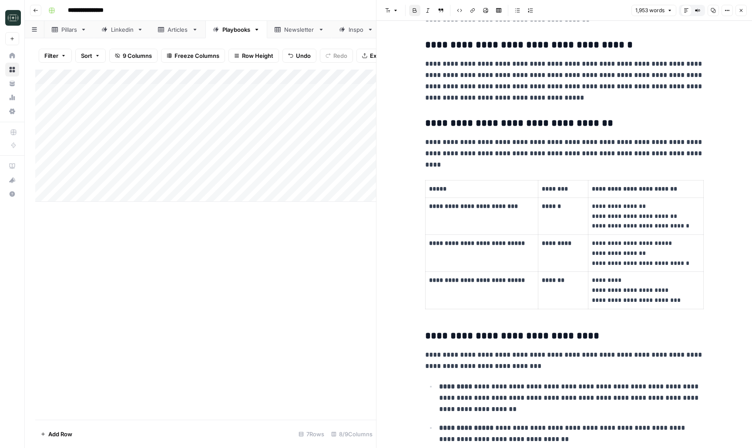
click at [740, 7] on button "Close" at bounding box center [740, 10] width 11 height 11
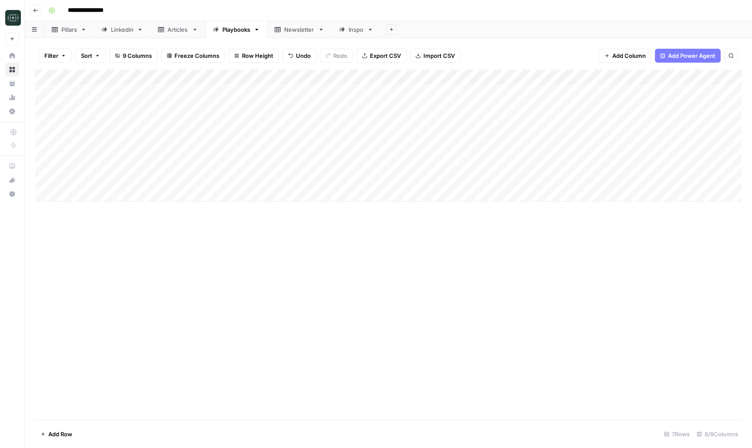
click at [566, 78] on div "Add Column" at bounding box center [388, 136] width 706 height 132
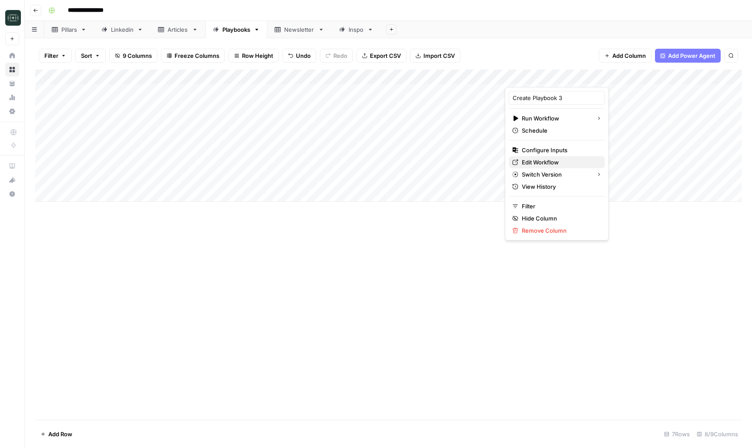
click at [546, 165] on span "Edit Workflow" at bounding box center [560, 162] width 76 height 9
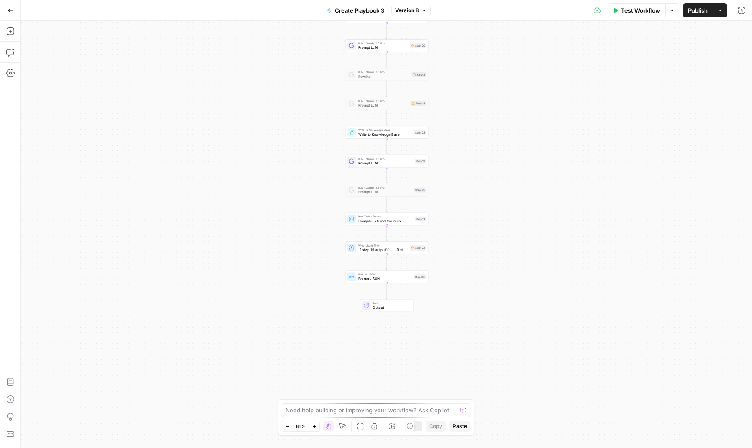
drag, startPoint x: 498, startPoint y: 340, endPoint x: 498, endPoint y: 224, distance: 116.6
click at [498, 224] on div "Workflow Set Inputs Inputs LLM · [PERSON_NAME] 4 find things to research Step 5…" at bounding box center [386, 234] width 731 height 427
click at [378, 163] on span "Prompt LLM" at bounding box center [385, 163] width 54 height 5
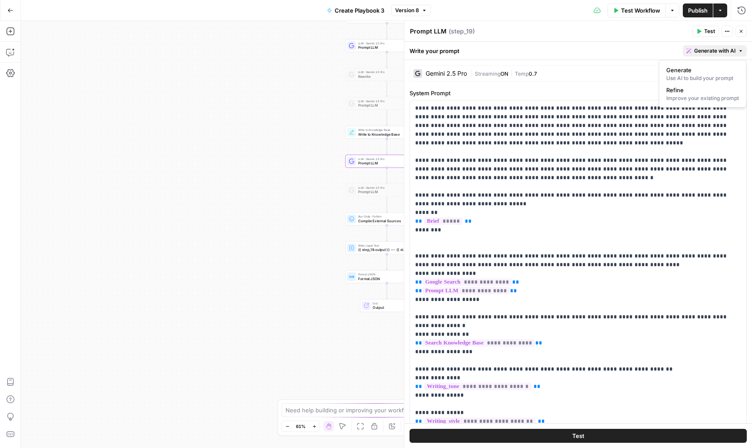
click at [714, 55] on button "Generate with AI" at bounding box center [715, 50] width 64 height 11
click at [688, 97] on div "Improve your existing prompt" at bounding box center [702, 98] width 73 height 8
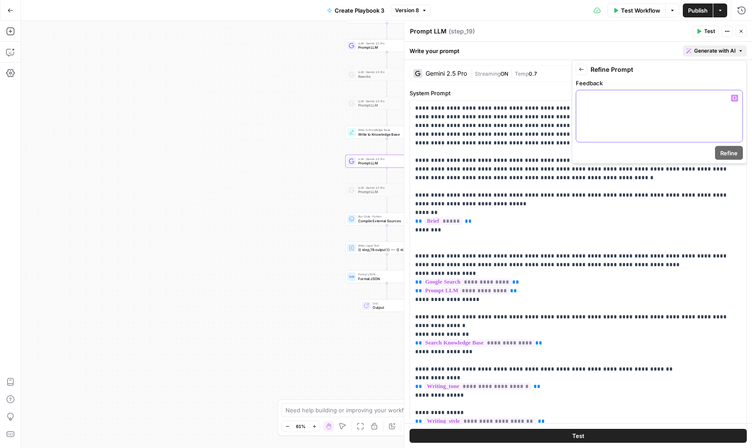
click at [688, 97] on p at bounding box center [659, 98] width 156 height 9
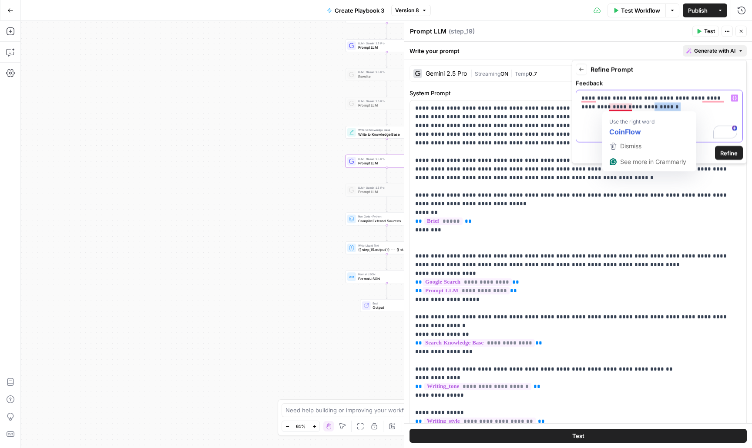
drag, startPoint x: 652, startPoint y: 107, endPoint x: 610, endPoint y: 109, distance: 42.2
click at [610, 109] on p "**********" at bounding box center [659, 102] width 156 height 17
click at [729, 154] on span "Refine" at bounding box center [728, 153] width 17 height 9
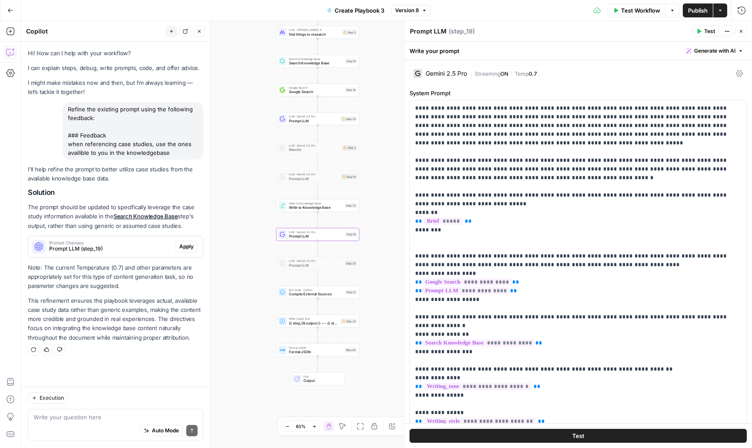
click at [185, 247] on span "Apply" at bounding box center [186, 247] width 14 height 8
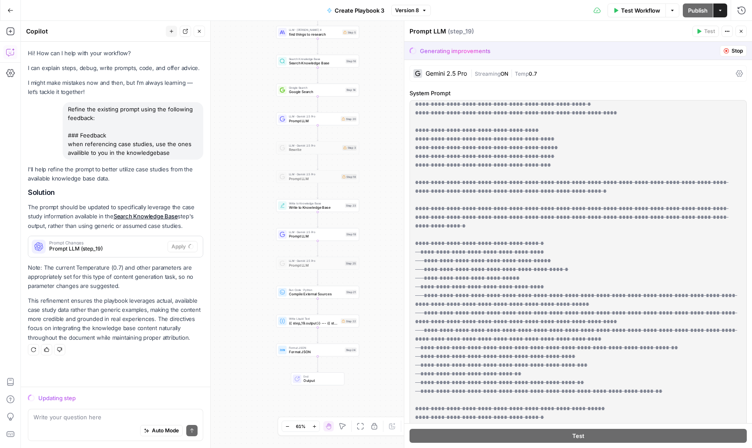
scroll to position [1192, 0]
